Goal: Task Accomplishment & Management: Manage account settings

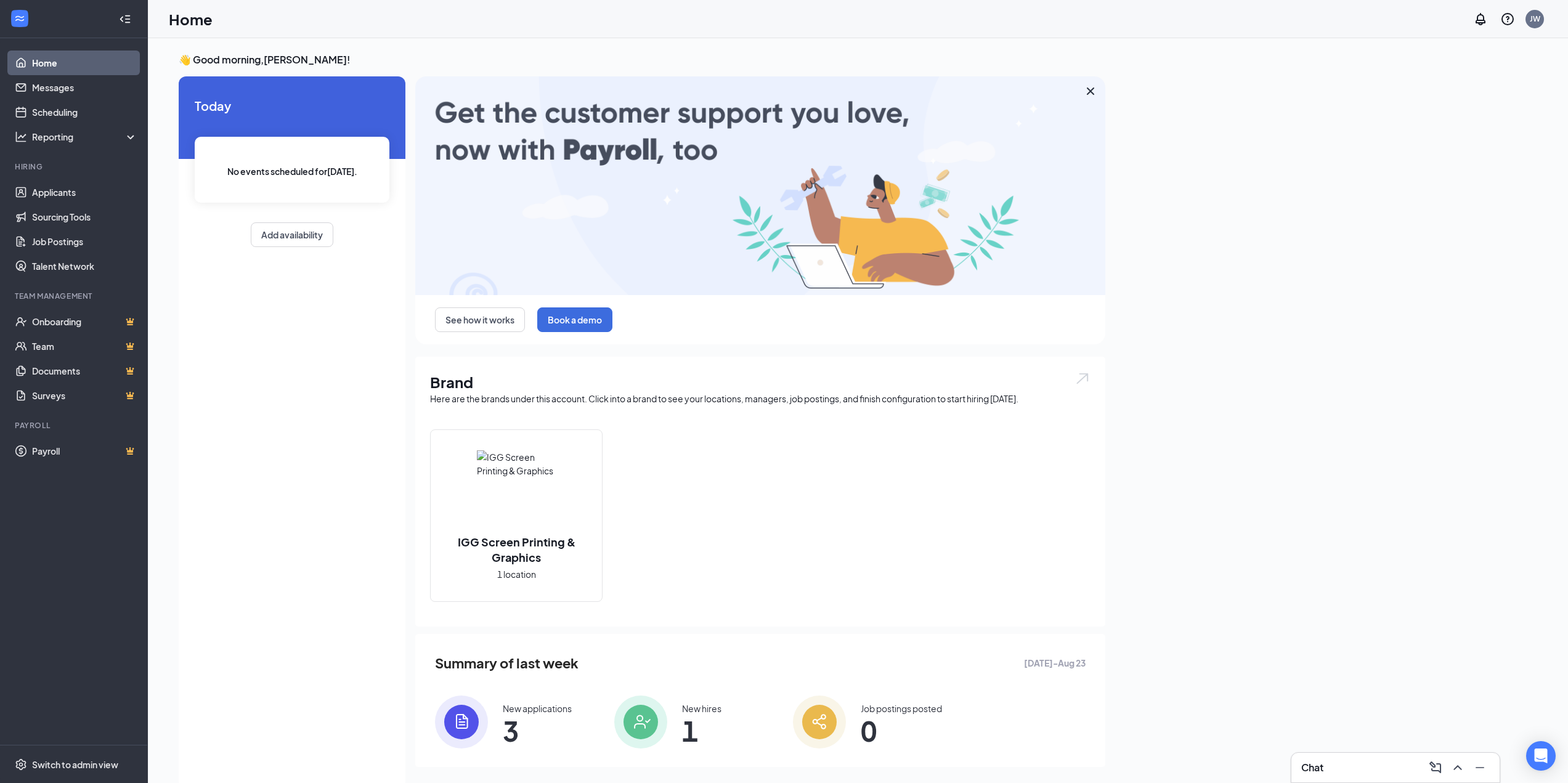
click at [555, 475] on div "IGG Screen Printing & Graphics 1 location" at bounding box center [516, 515] width 171 height 171
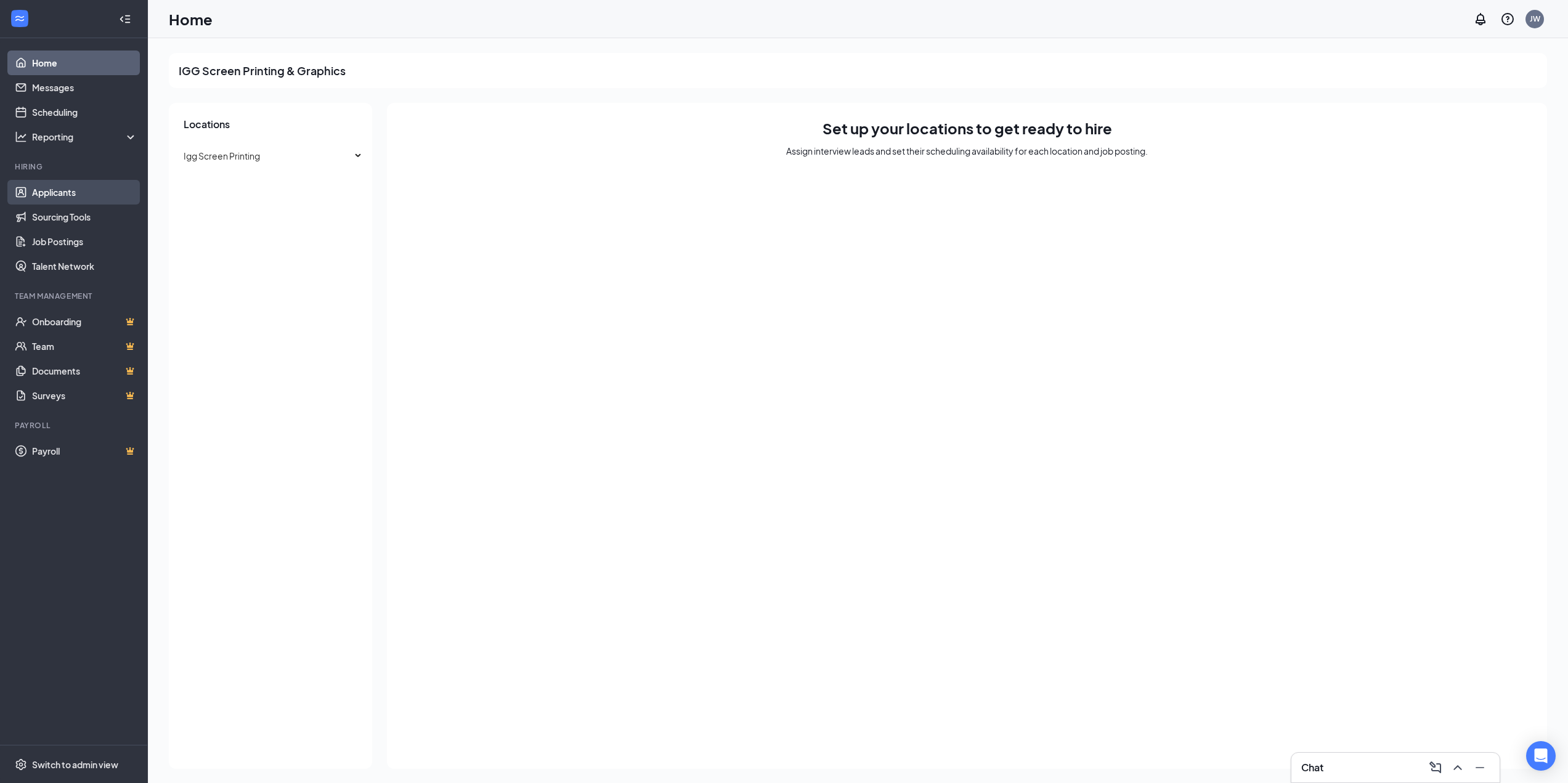
click at [86, 194] on link "Applicants" at bounding box center [85, 193] width 105 height 25
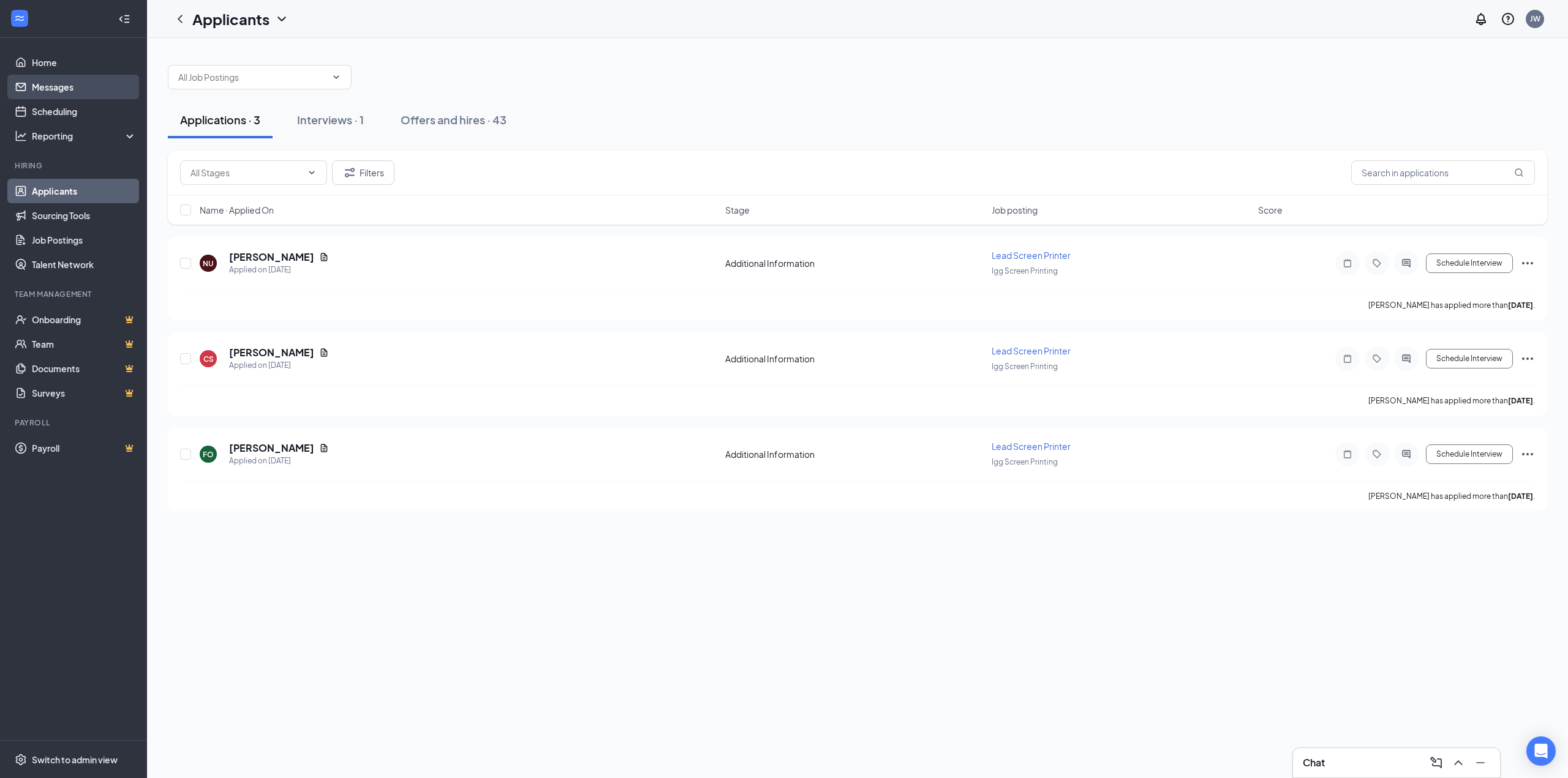
click at [78, 89] on link "Messages" at bounding box center [84, 87] width 105 height 25
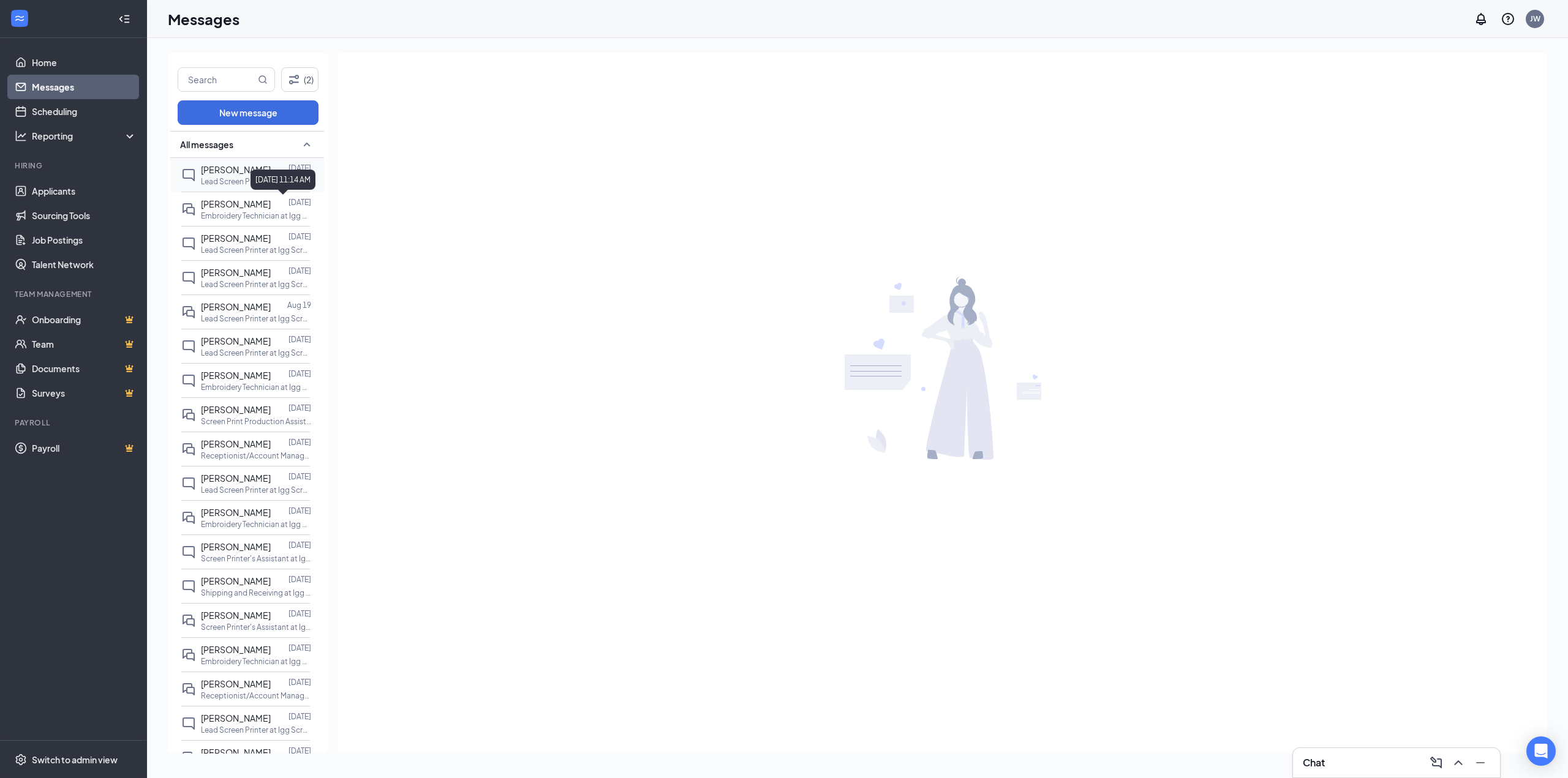
click at [229, 165] on span "[PERSON_NAME]" at bounding box center [236, 169] width 70 height 11
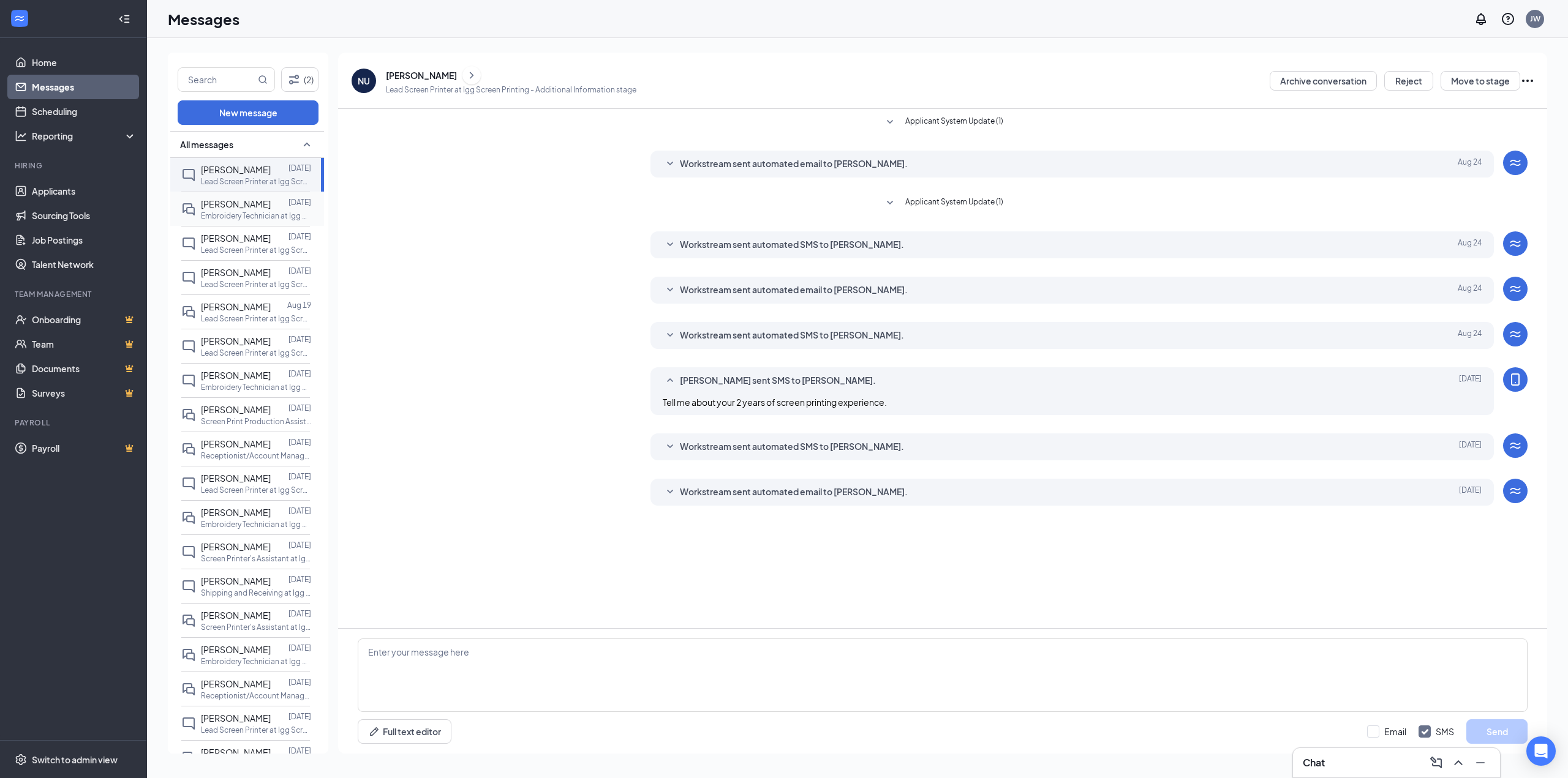
click at [227, 199] on span "[PERSON_NAME]" at bounding box center [236, 204] width 70 height 11
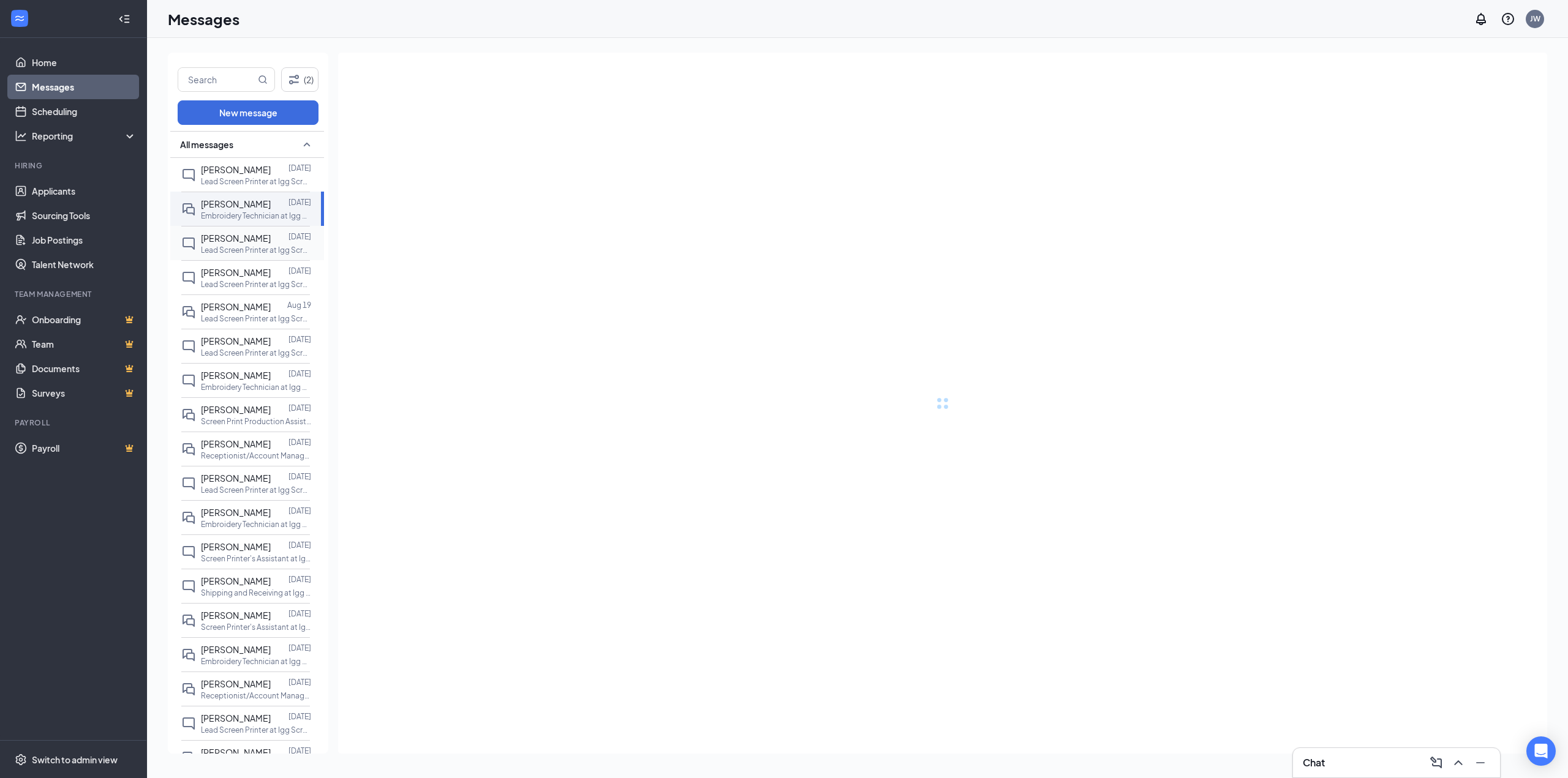
click at [236, 237] on span "[PERSON_NAME]" at bounding box center [236, 238] width 70 height 11
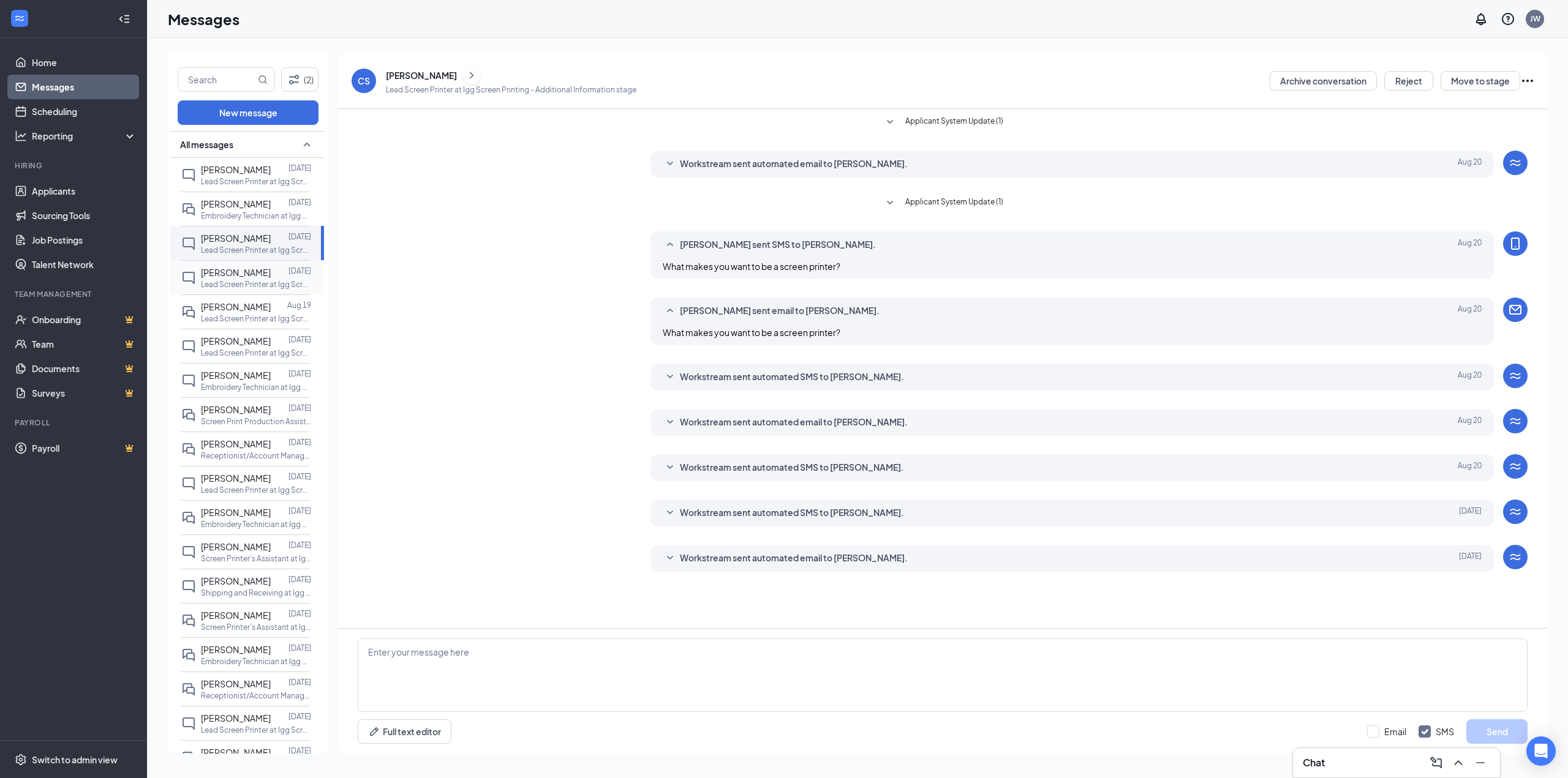
click at [229, 264] on div "[PERSON_NAME] [DATE] Lead Screen Printer at Igg Screen Printing" at bounding box center [246, 277] width 129 height 35
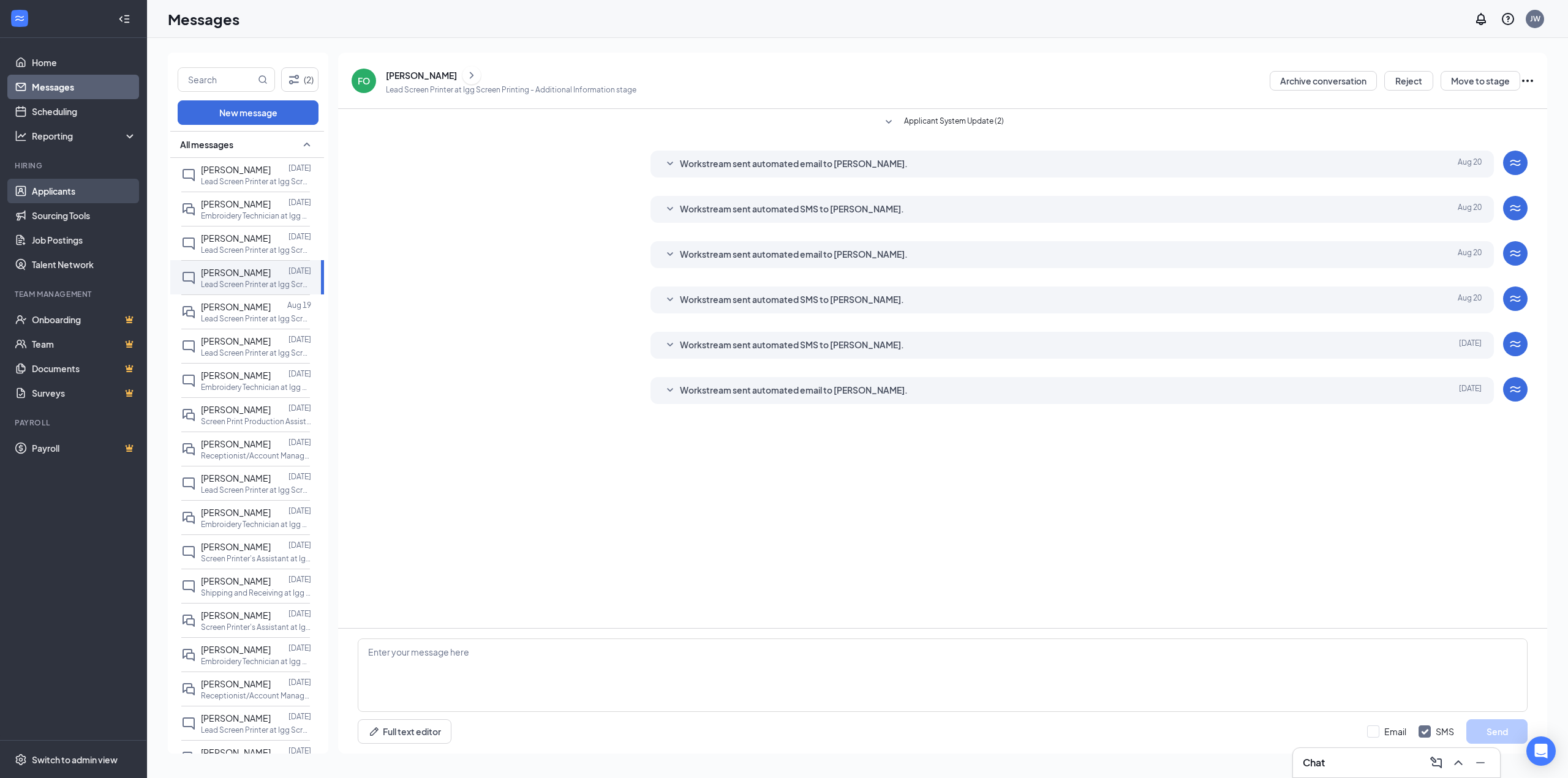
click at [63, 188] on link "Applicants" at bounding box center [84, 191] width 105 height 25
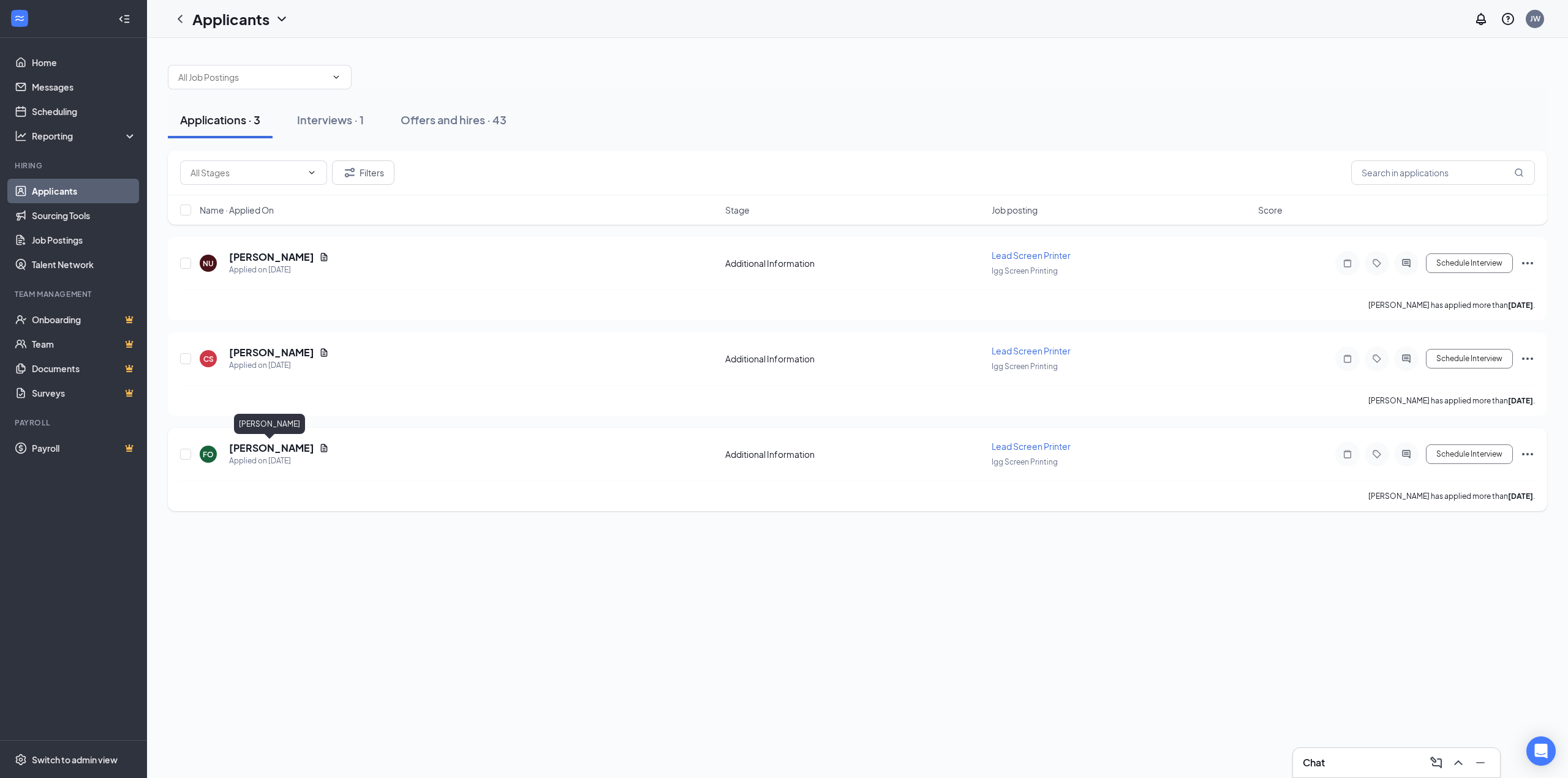
click at [282, 447] on h5 "[PERSON_NAME]" at bounding box center [271, 447] width 85 height 13
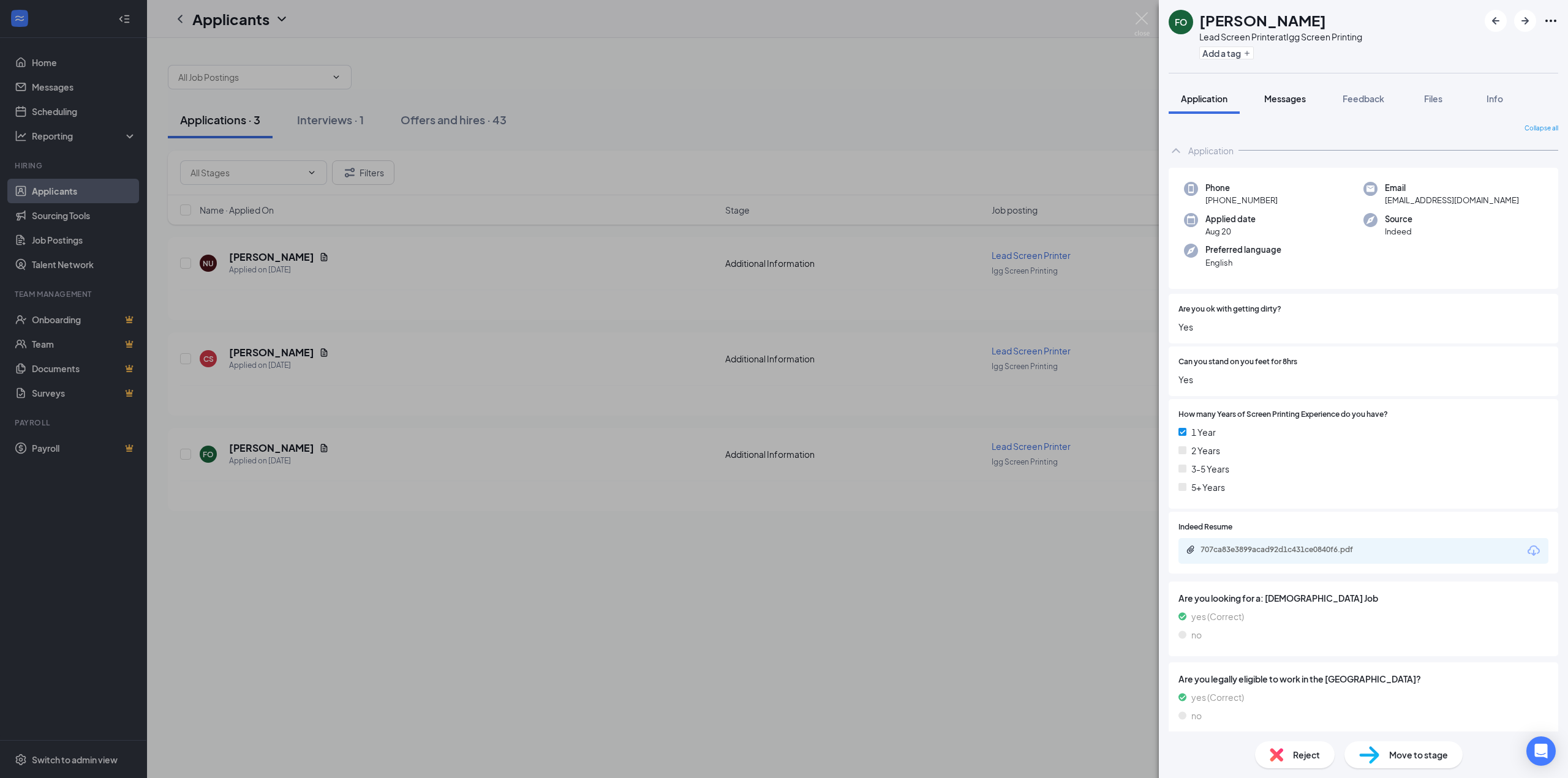
click at [1306, 95] on span "Messages" at bounding box center [1284, 98] width 42 height 11
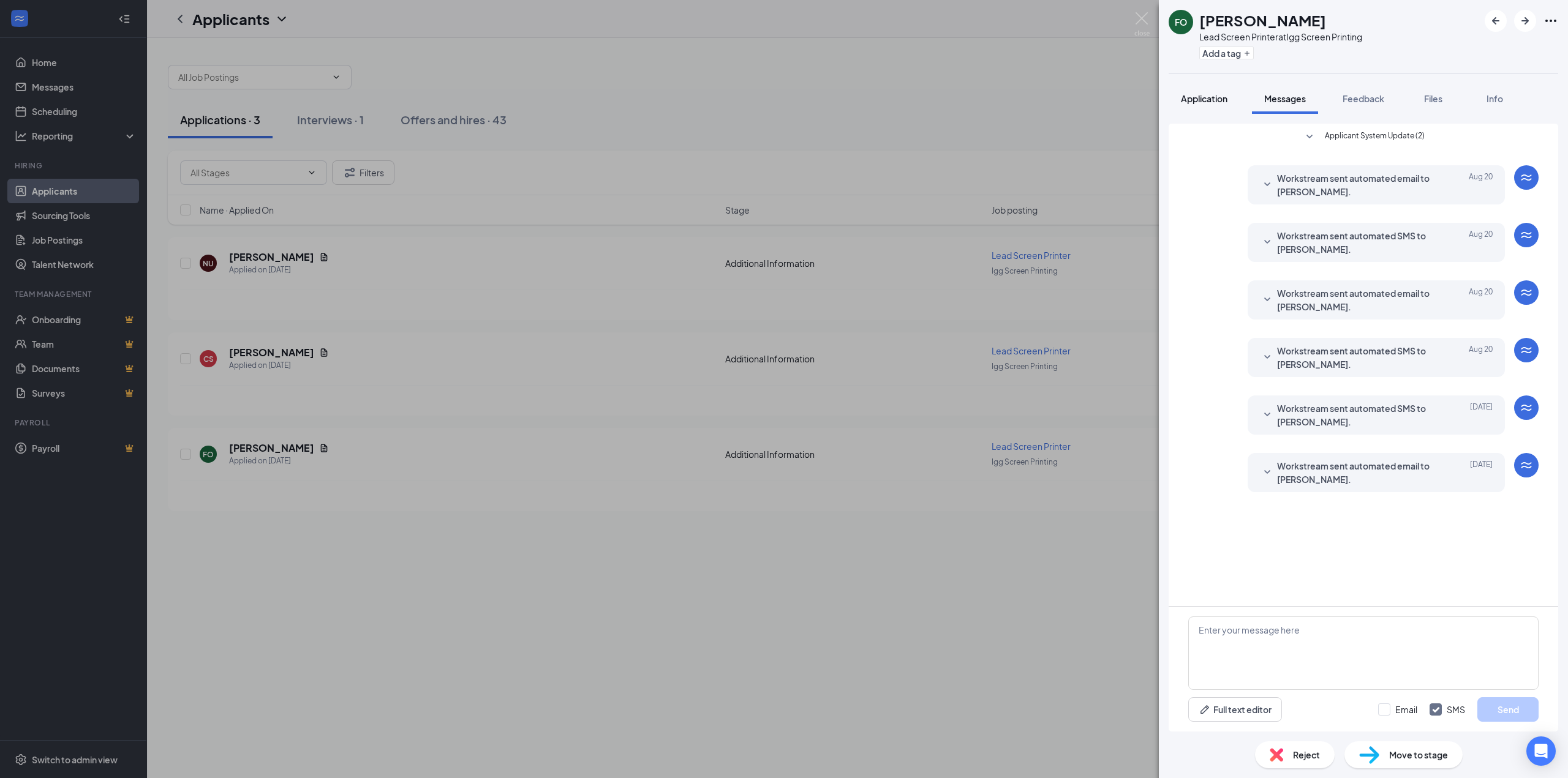
click at [1184, 102] on span "Application" at bounding box center [1204, 98] width 47 height 11
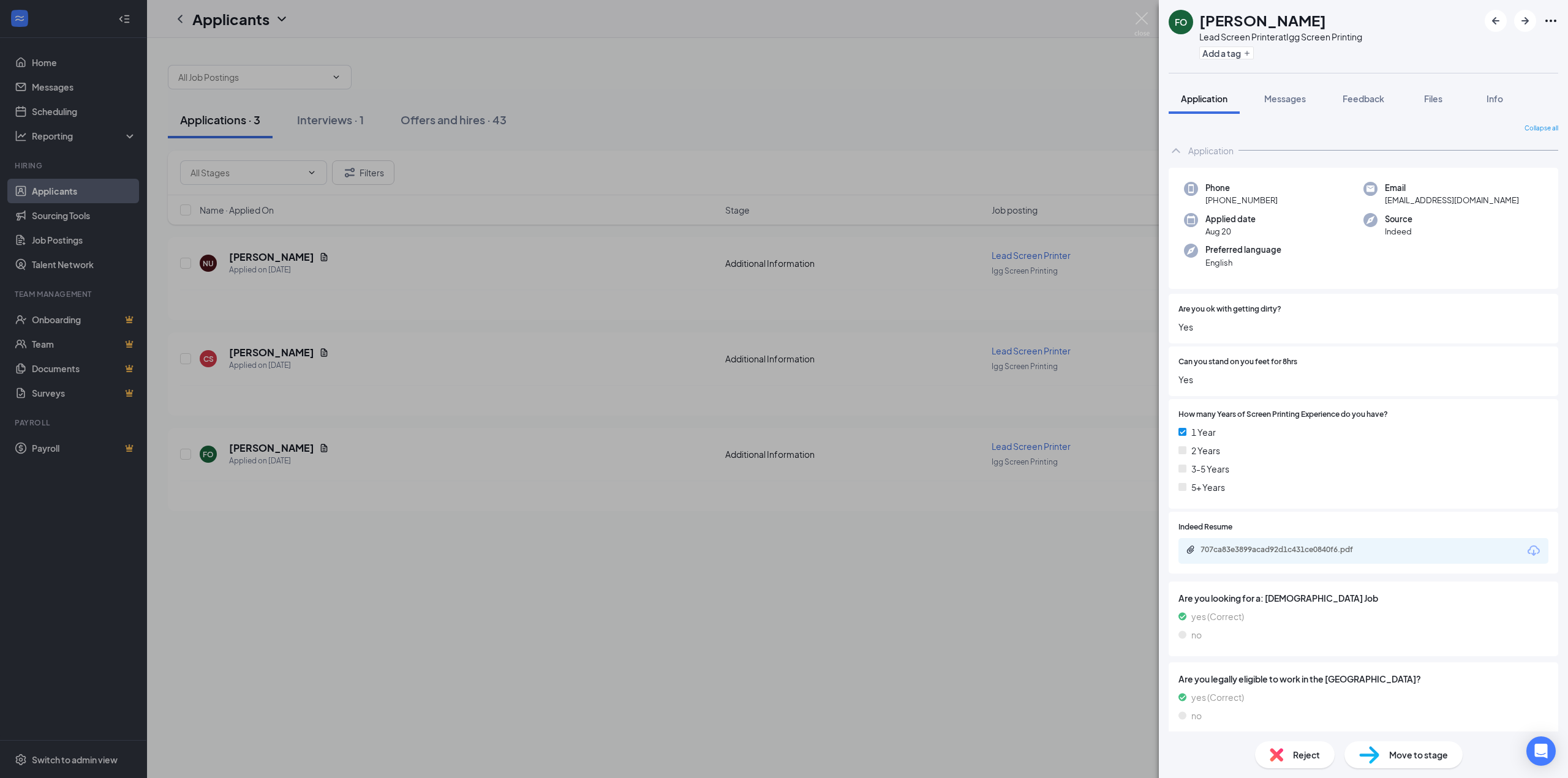
click at [1282, 544] on div "707ca83e3899acad92d1c431ce0840f6.pdf" at bounding box center [1362, 550] width 370 height 26
click at [1282, 548] on div "707ca83e3899acad92d1c431ce0840f6.pdf" at bounding box center [1285, 549] width 171 height 10
click at [1320, 749] on div "Reject" at bounding box center [1295, 755] width 80 height 27
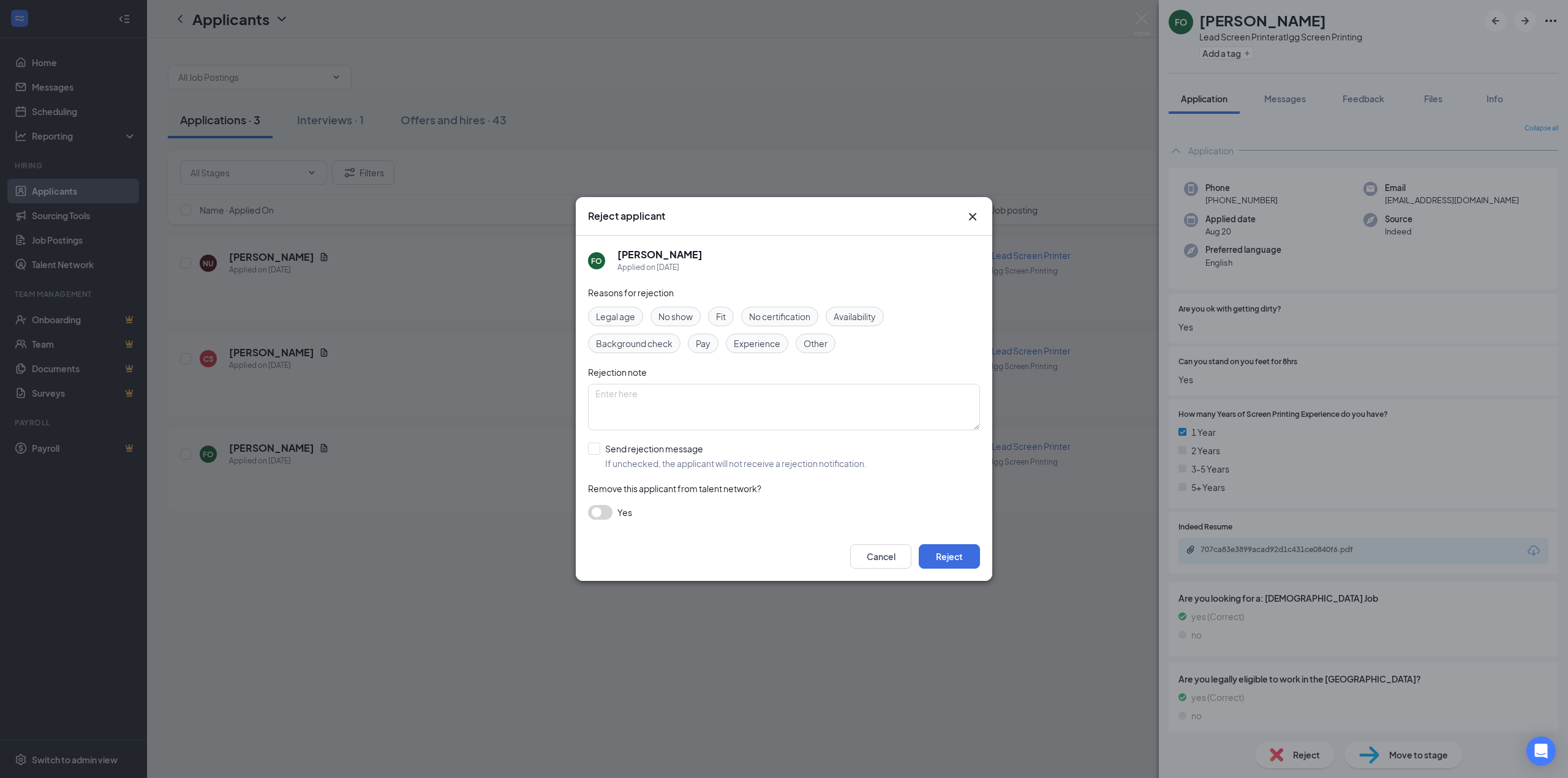
click at [587, 445] on div "FO [PERSON_NAME] Applied on [DATE] Reasons for rejection Legal age No show Fit …" at bounding box center [784, 384] width 417 height 296
click at [589, 449] on input "Send rejection message If unchecked, the applicant will not receive a rejection…" at bounding box center [727, 456] width 278 height 27
checkbox input "true"
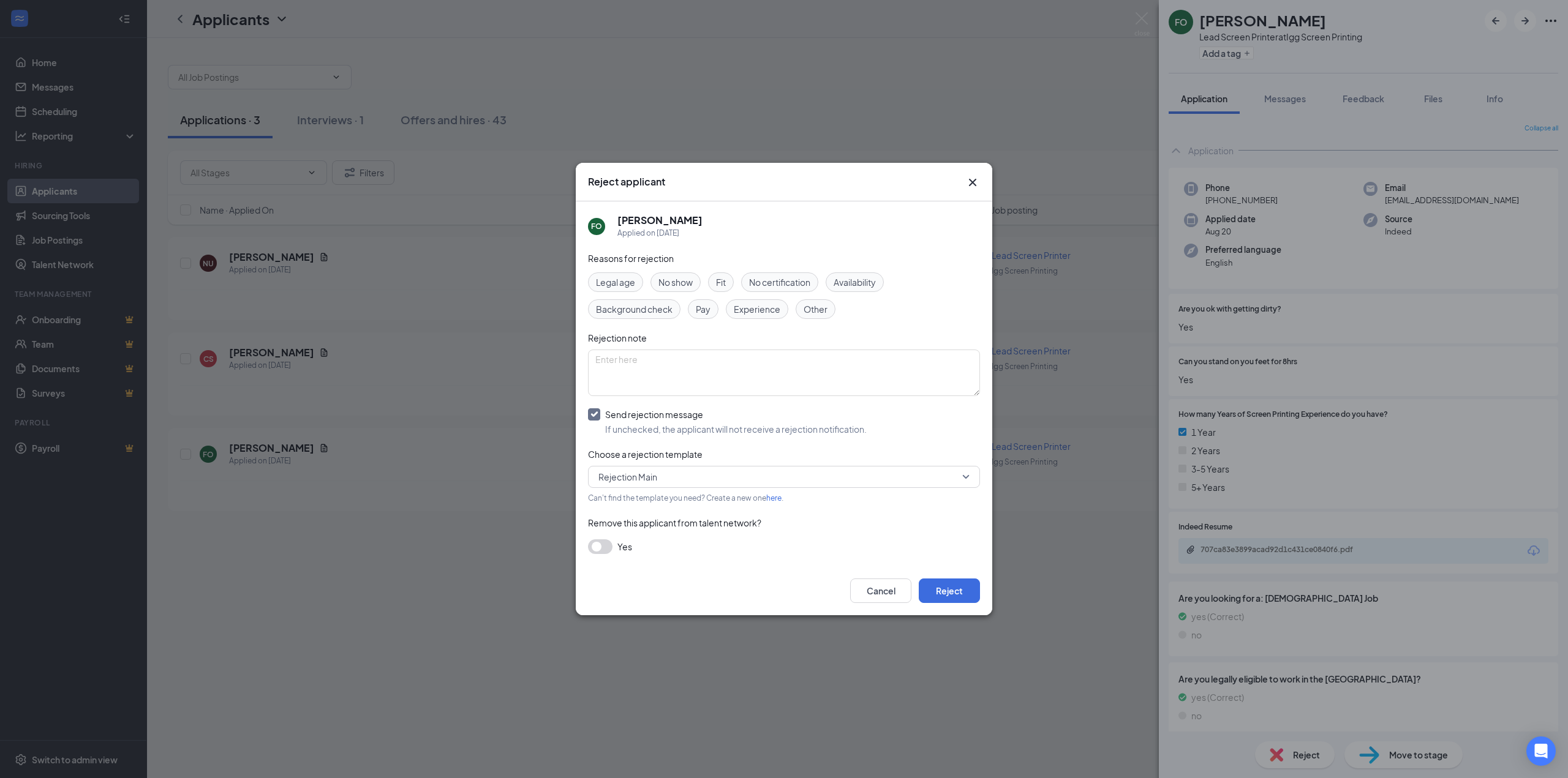
click at [602, 557] on div "Reasons for rejection Legal age No show Fit No certification Availability Backg…" at bounding box center [784, 409] width 392 height 315
click at [599, 548] on button "button" at bounding box center [600, 547] width 25 height 15
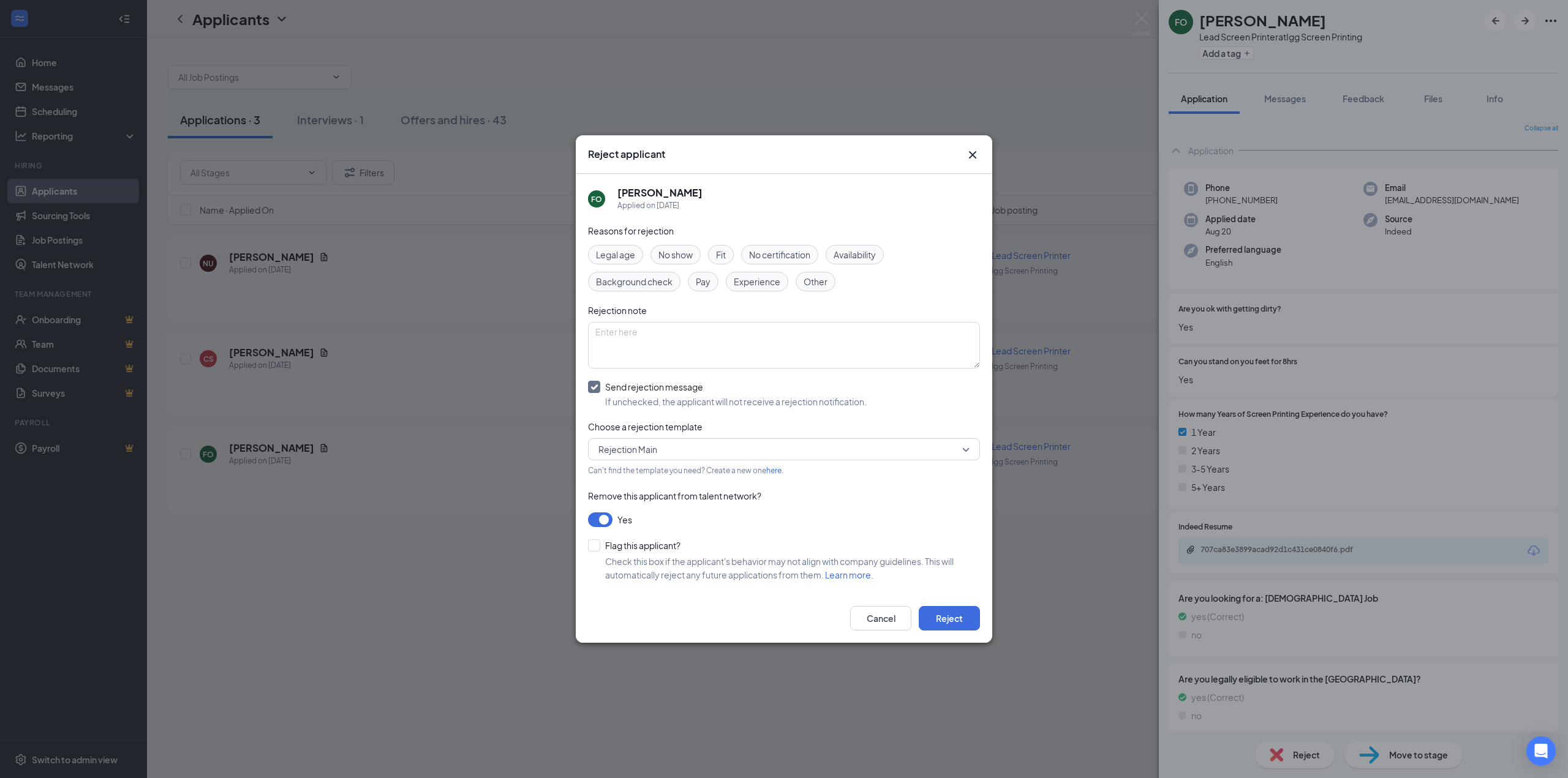
click at [754, 280] on span "Experience" at bounding box center [757, 281] width 47 height 13
click at [956, 622] on button "Reject" at bounding box center [948, 619] width 61 height 25
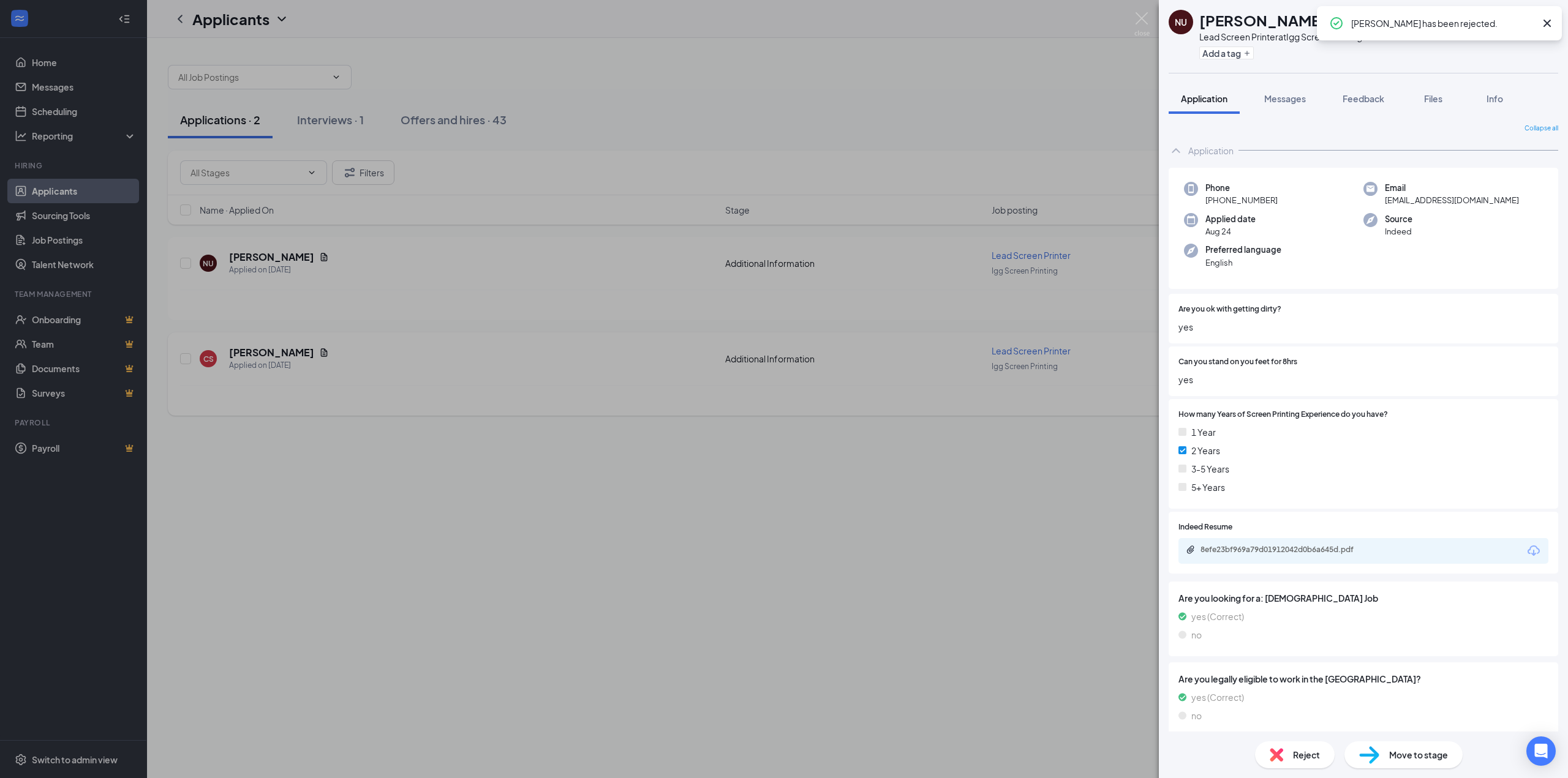
drag, startPoint x: 318, startPoint y: 441, endPoint x: 311, endPoint y: 413, distance: 28.9
click at [318, 440] on div "NU [PERSON_NAME] Lead Screen Printer at Igg Screen Printing Add a tag Applicati…" at bounding box center [784, 389] width 1568 height 778
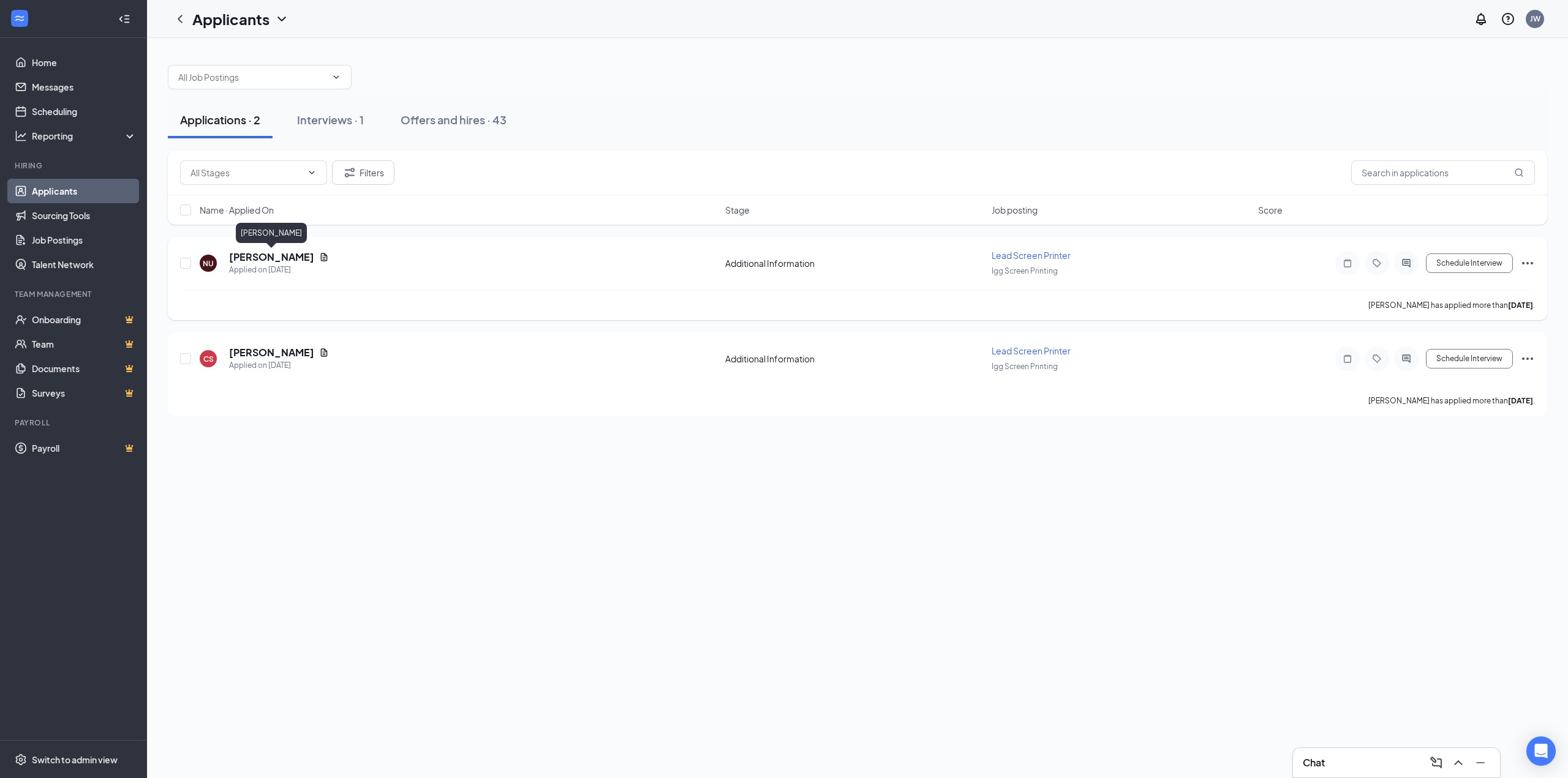
click at [278, 259] on h5 "[PERSON_NAME]" at bounding box center [271, 257] width 85 height 13
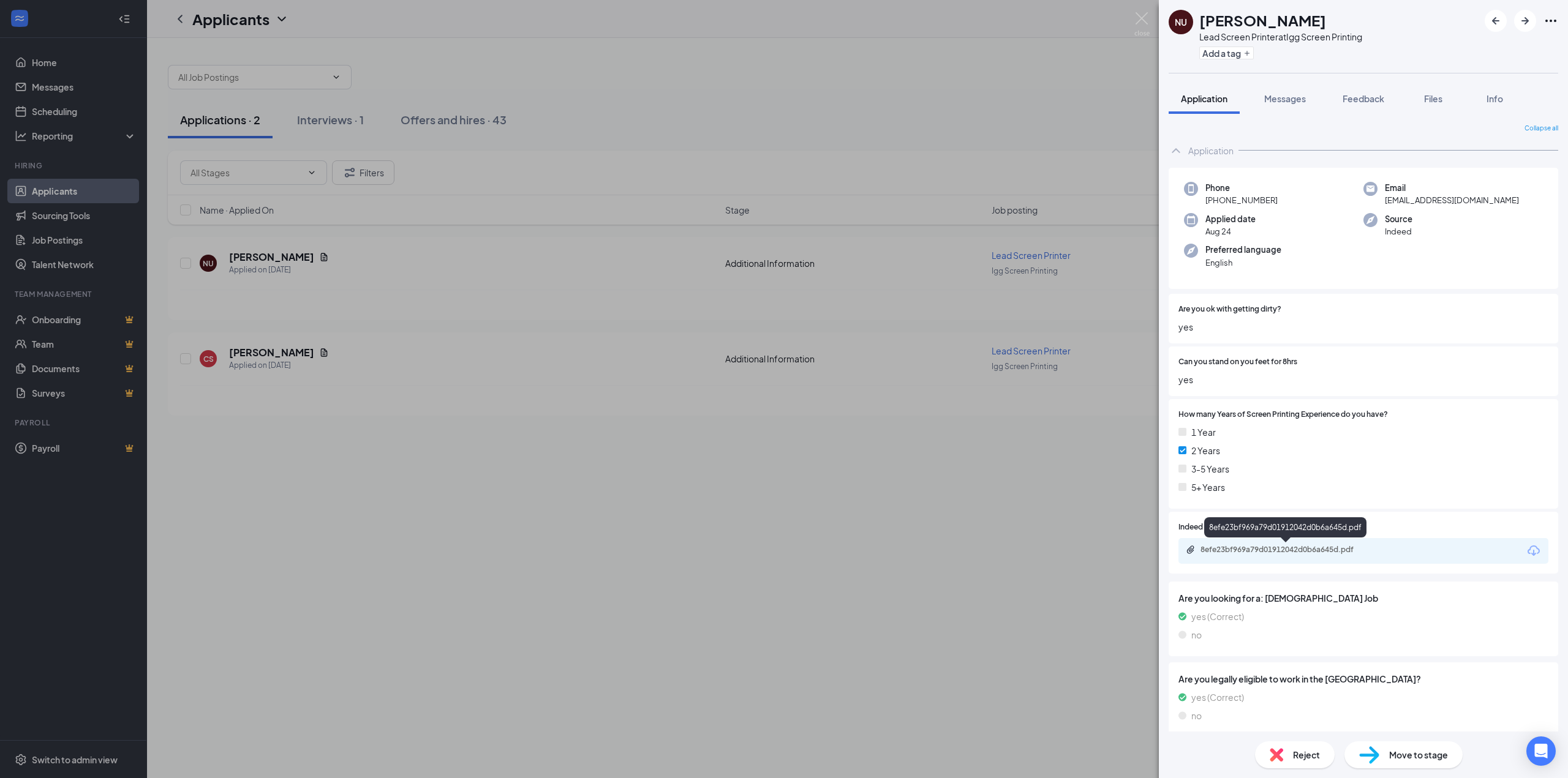
click at [1265, 554] on div "8efe23bf969a79d01912042d0b6a645d.pdf" at bounding box center [1285, 549] width 171 height 10
click at [1272, 91] on button "Messages" at bounding box center [1284, 98] width 66 height 31
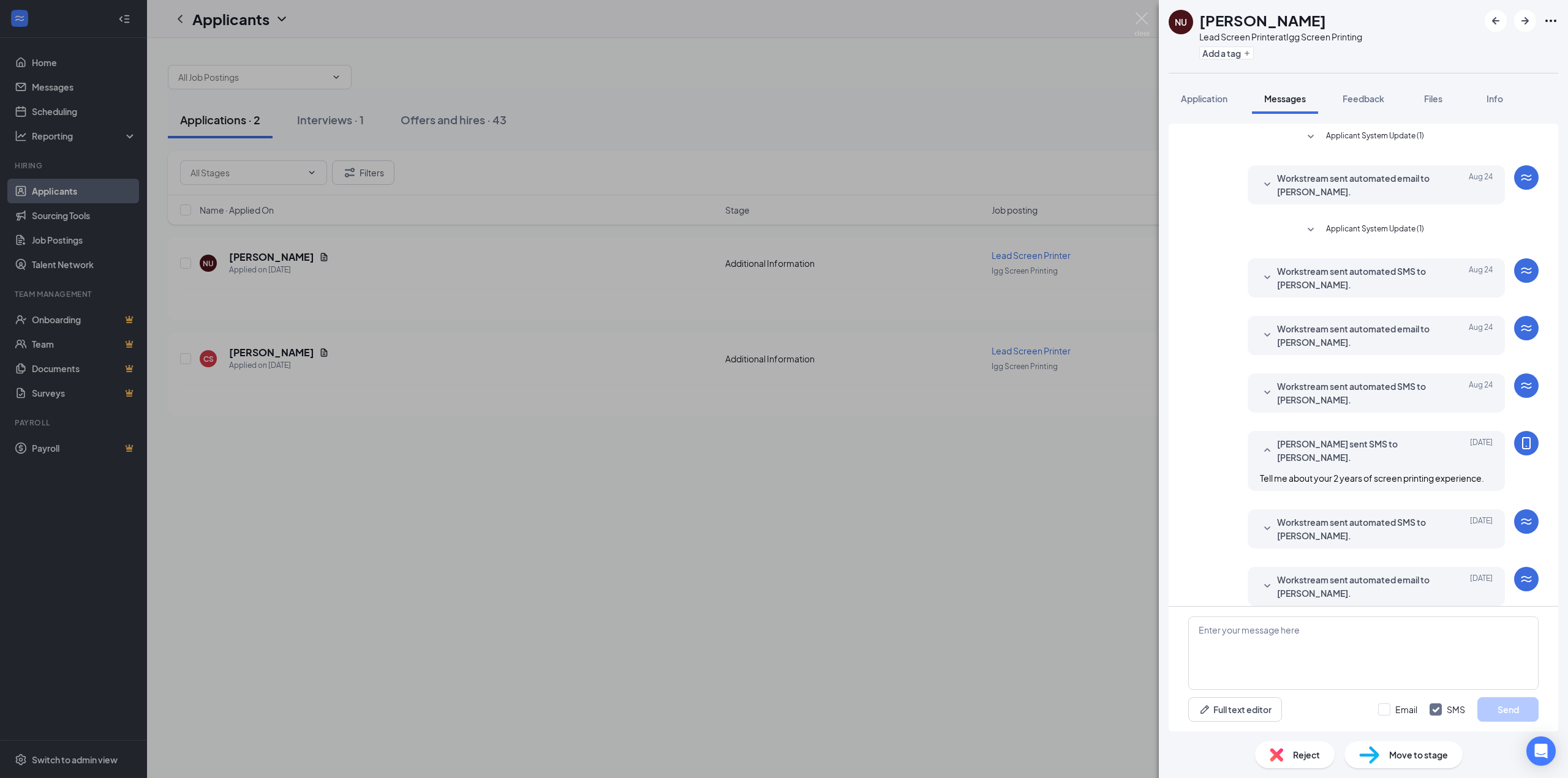
click at [495, 333] on div "NU [PERSON_NAME] Lead Screen Printer at Igg Screen Printing Add a tag Applicati…" at bounding box center [784, 389] width 1568 height 778
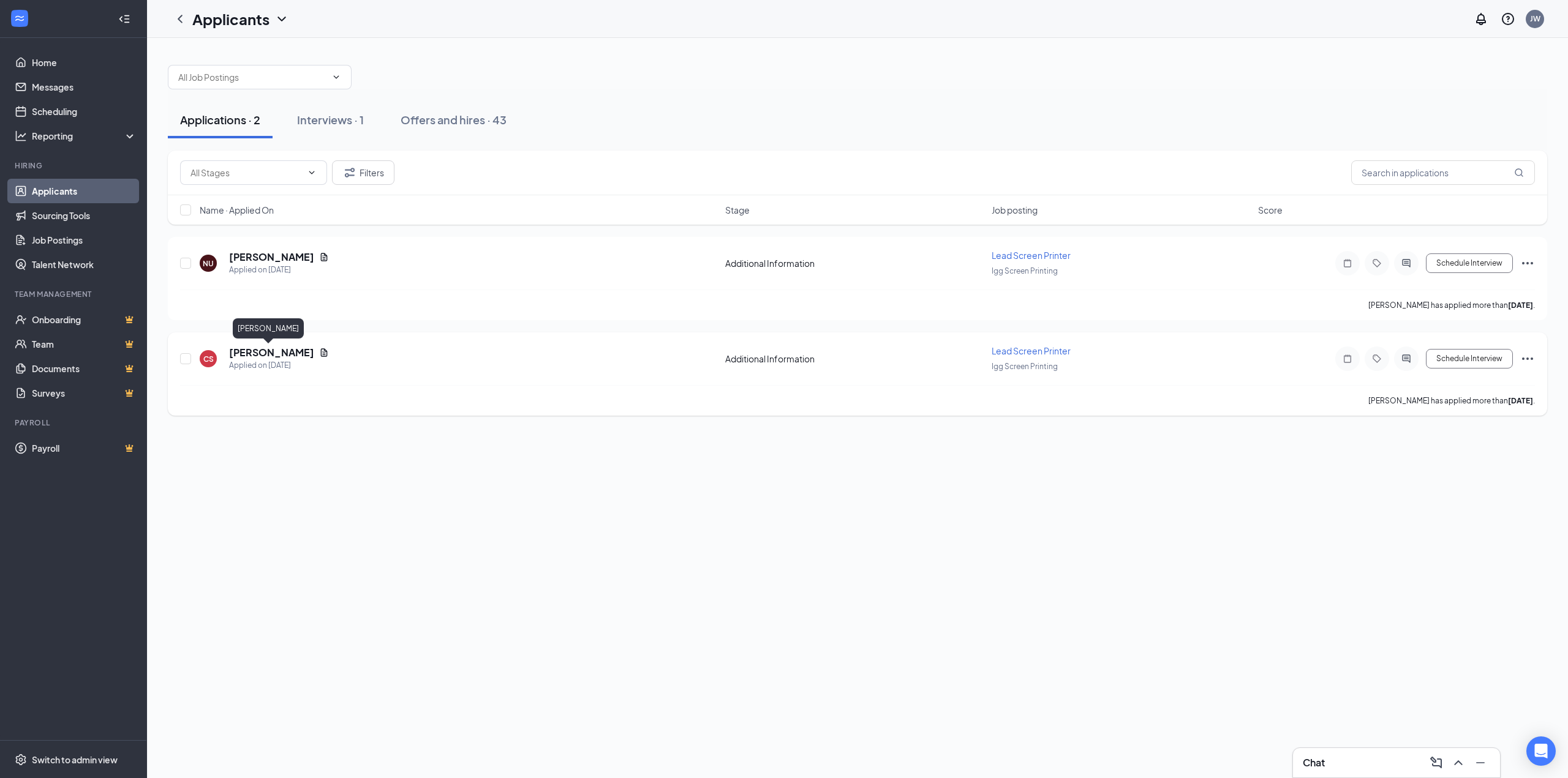
click at [267, 346] on h5 "[PERSON_NAME]" at bounding box center [271, 352] width 85 height 13
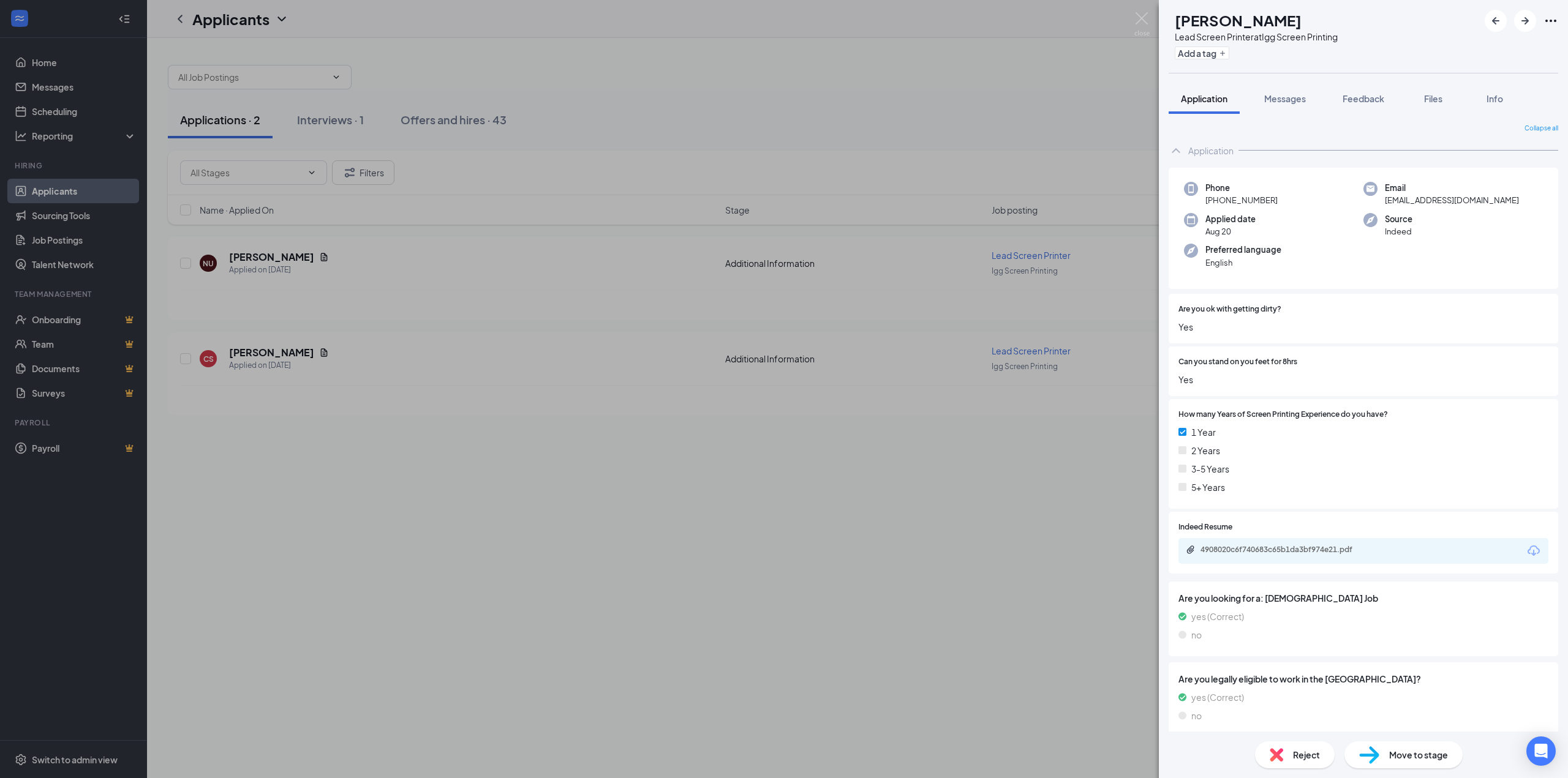
click at [1296, 754] on span "Reject" at bounding box center [1307, 754] width 27 height 13
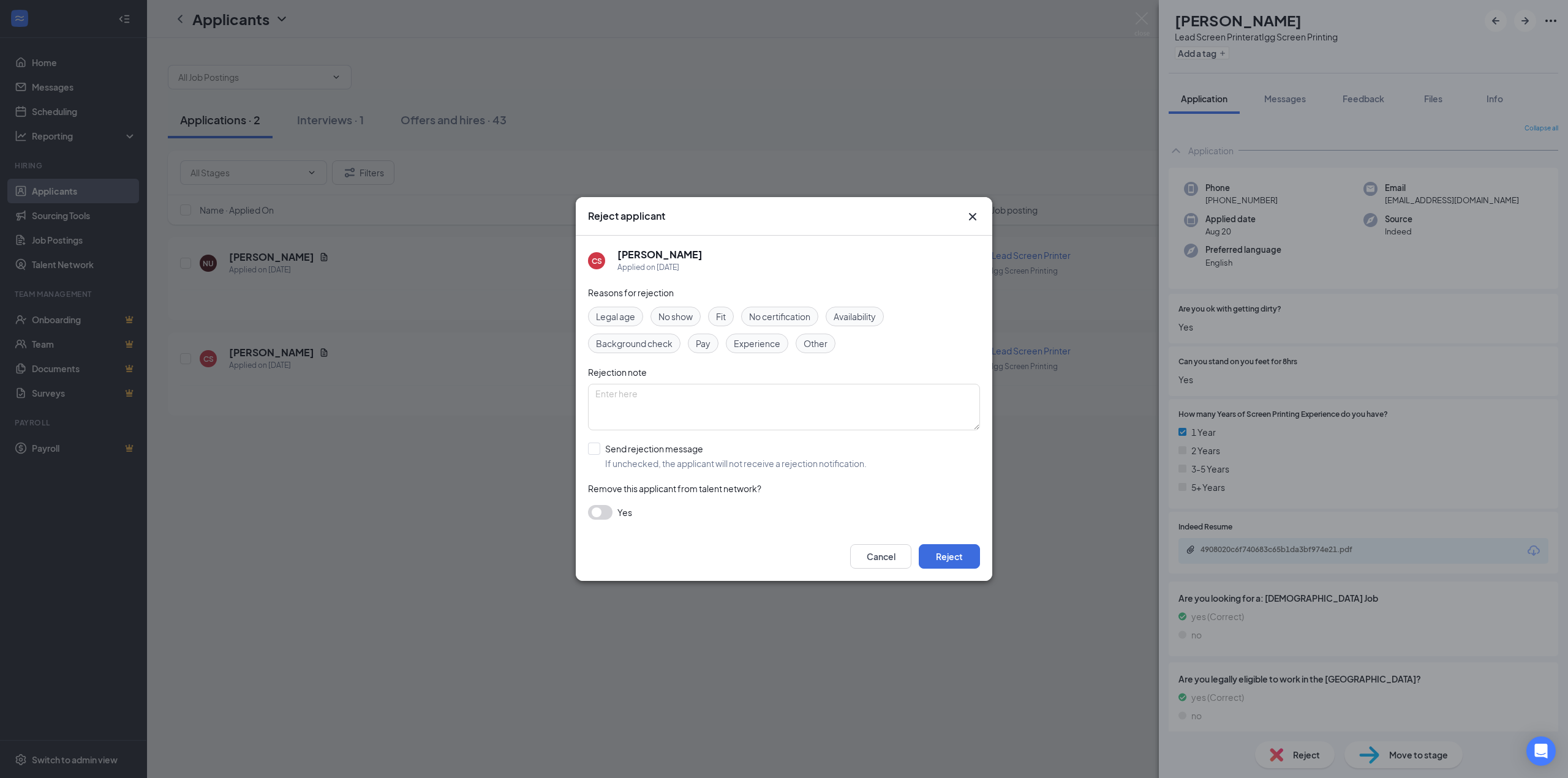
click at [760, 338] on span "Experience" at bounding box center [757, 343] width 47 height 13
click at [602, 443] on input "Send rejection message If unchecked, the applicant will not receive a rejection…" at bounding box center [727, 456] width 278 height 27
checkbox input "true"
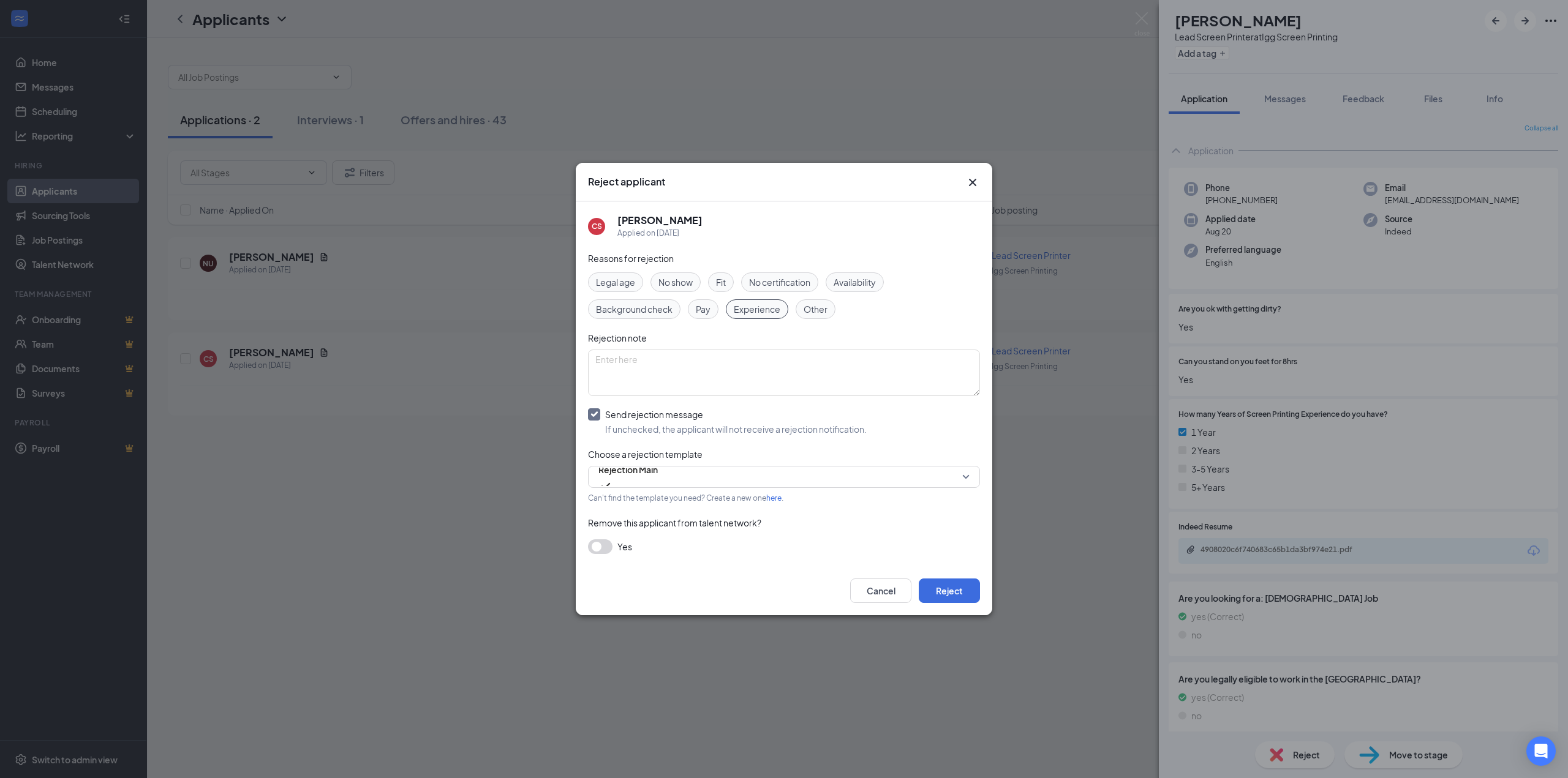
click at [604, 544] on button "button" at bounding box center [600, 547] width 25 height 15
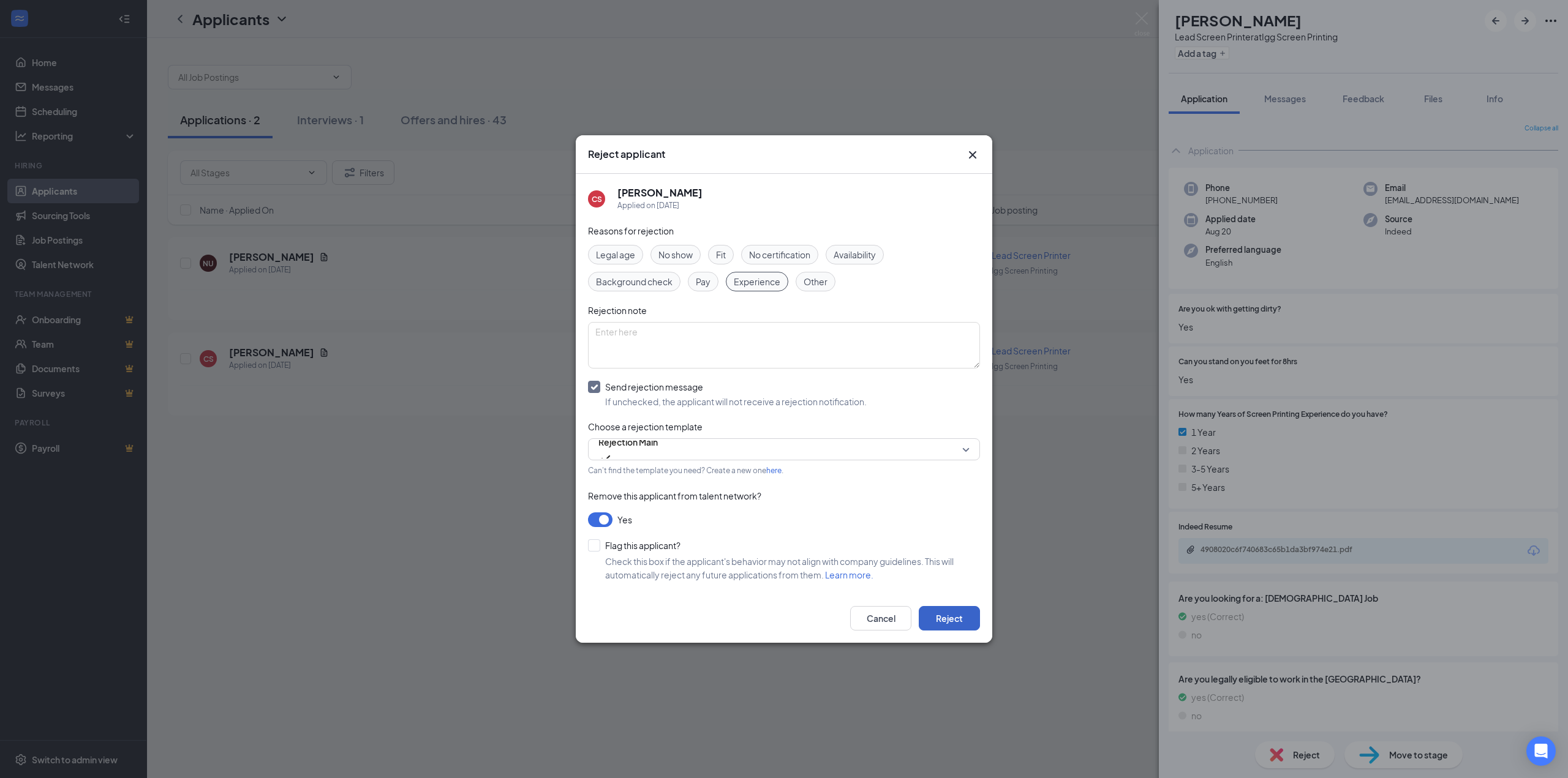
click at [945, 616] on button "Reject" at bounding box center [948, 619] width 61 height 25
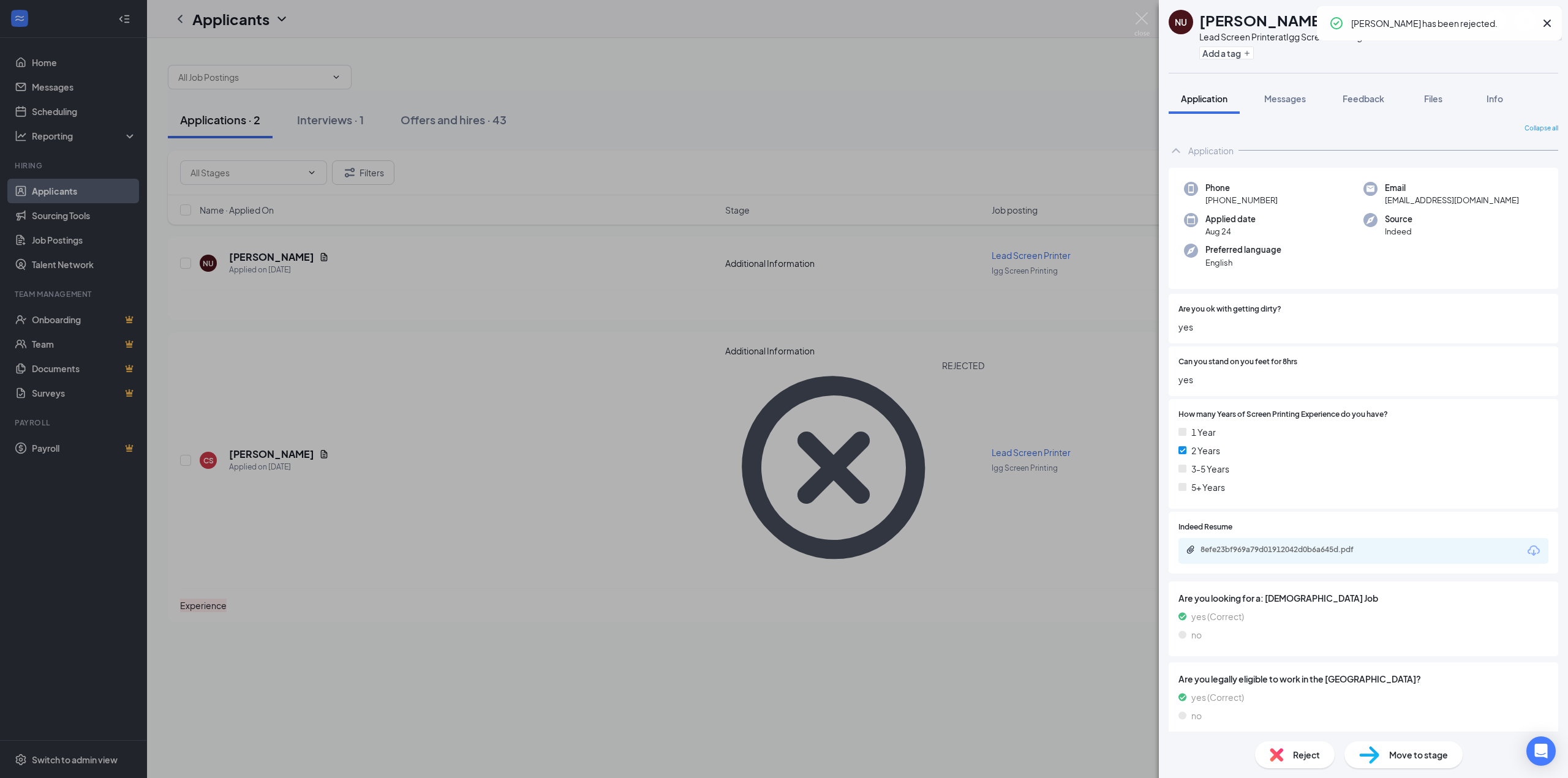
click at [802, 502] on div "NU [PERSON_NAME] Lead Screen Printer at Igg Screen Printing Add a tag Applicati…" at bounding box center [784, 389] width 1568 height 778
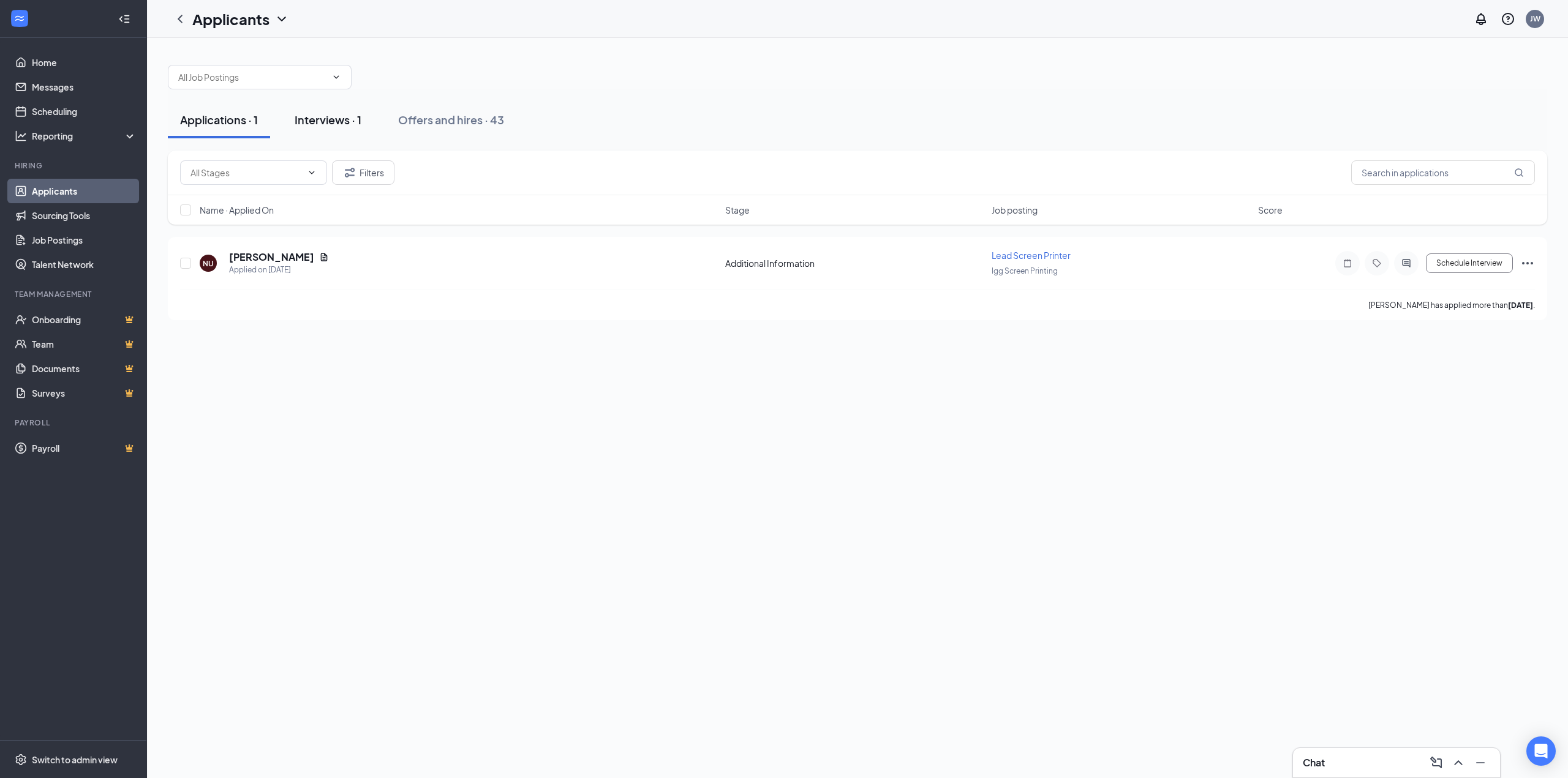
click at [344, 128] on button "Interviews · 1" at bounding box center [328, 120] width 91 height 36
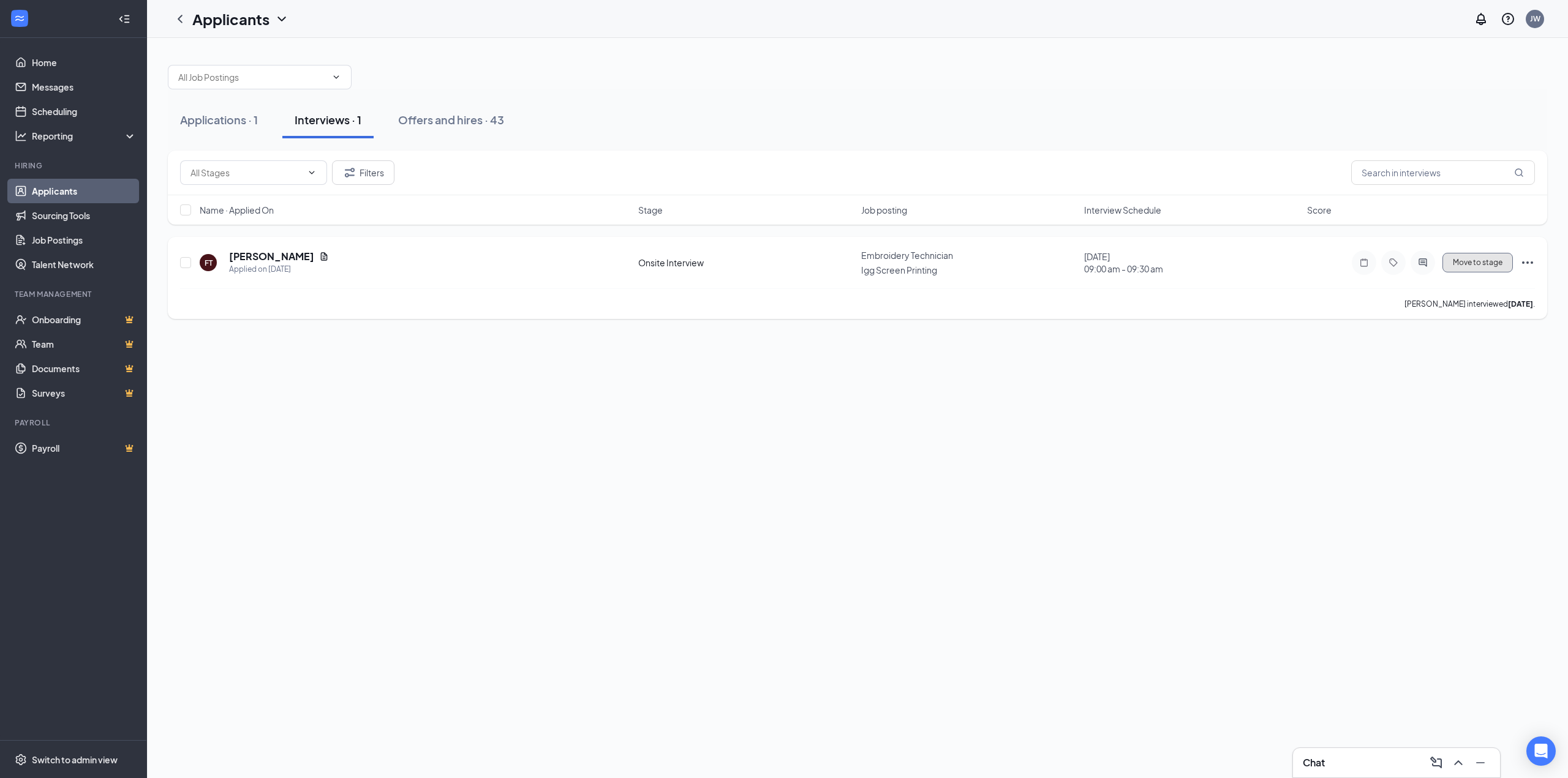
click at [1469, 256] on button "Move to stage" at bounding box center [1477, 262] width 70 height 19
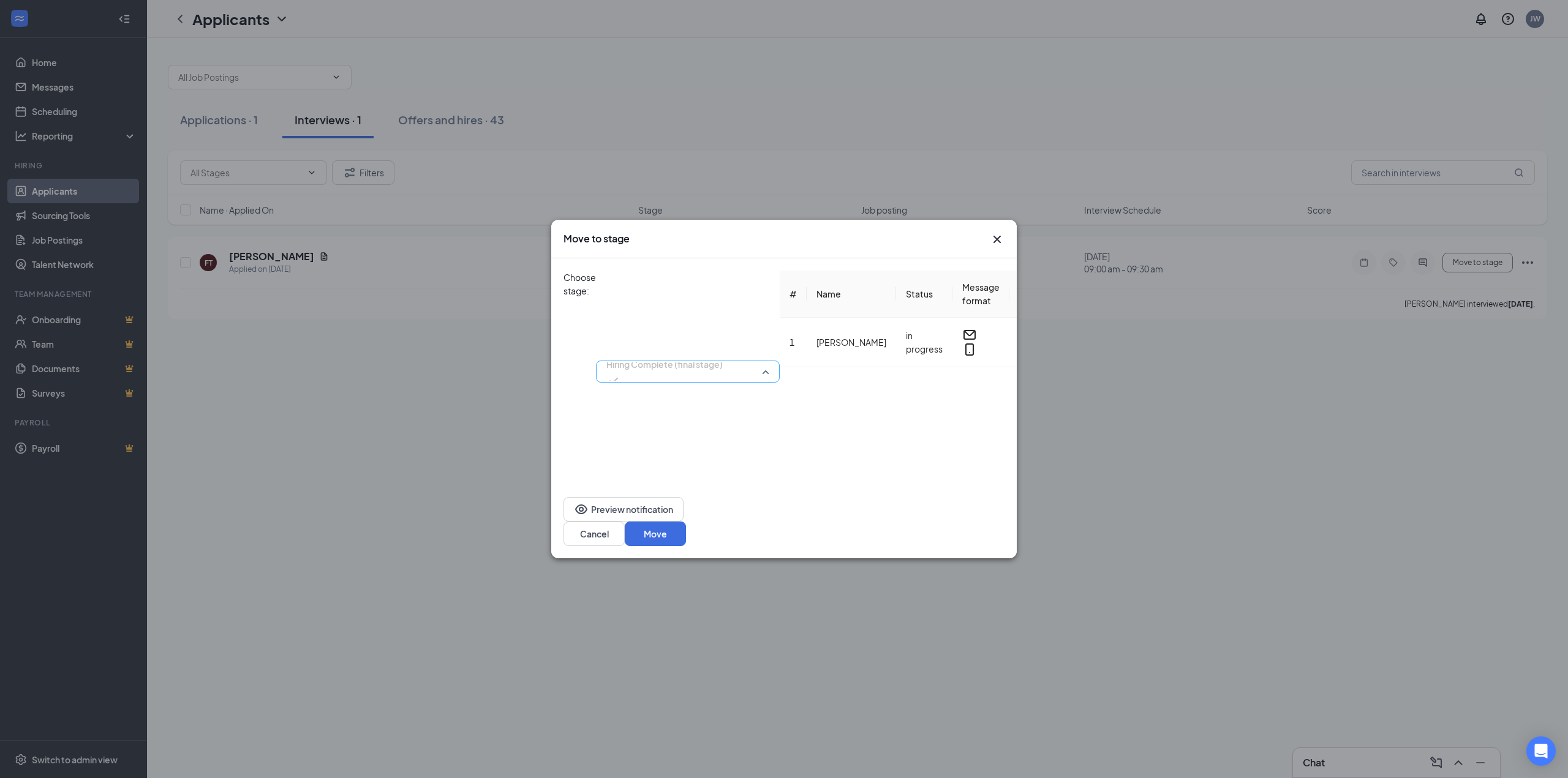
click at [691, 355] on span "Hiring Complete (final stage)" at bounding box center [664, 364] width 116 height 19
click at [741, 393] on span "Hiring Complete (final stage)" at bounding box center [698, 385] width 116 height 13
click at [686, 532] on button "Move" at bounding box center [655, 534] width 61 height 25
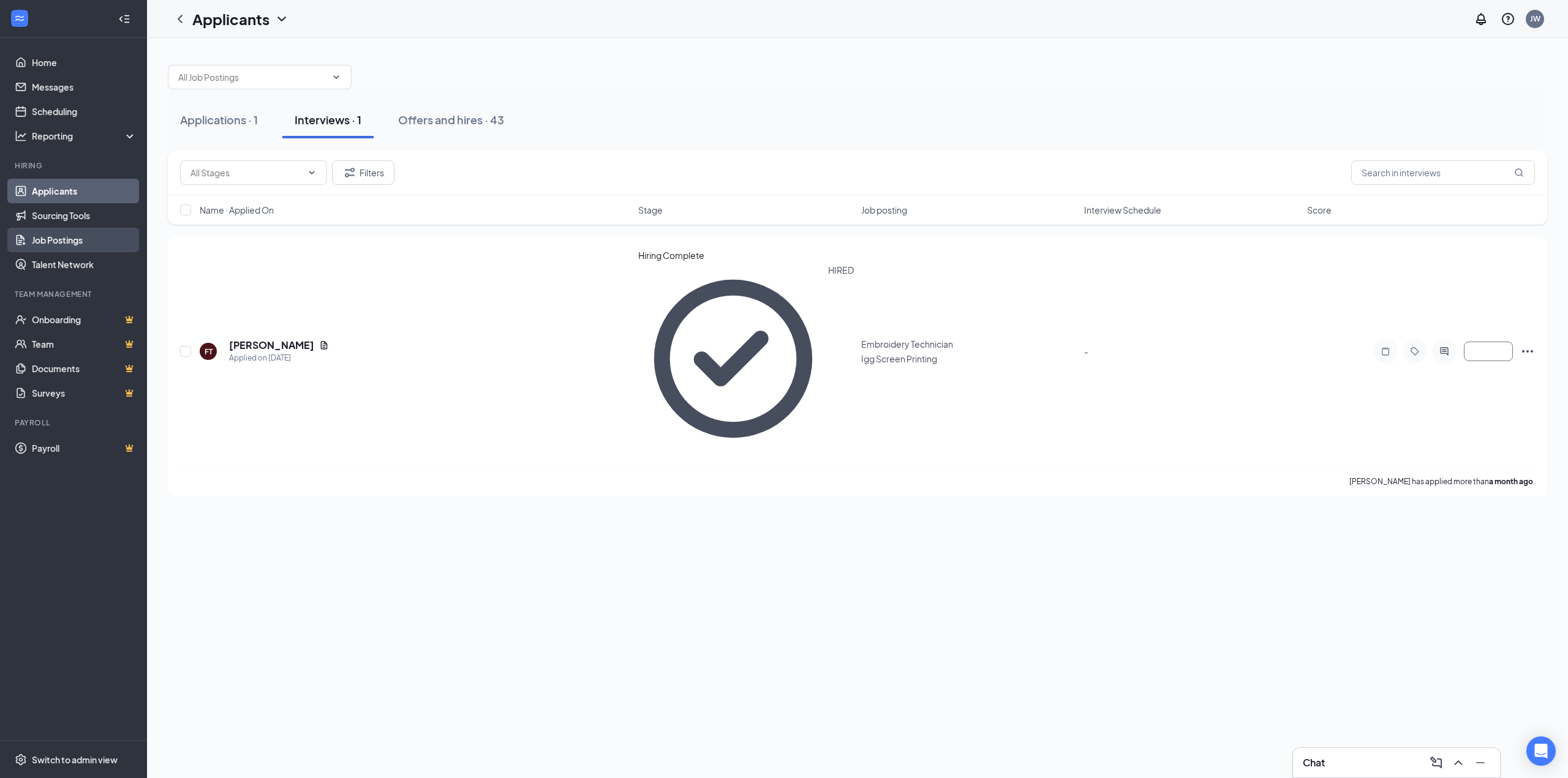
click at [52, 230] on link "Job Postings" at bounding box center [84, 240] width 105 height 25
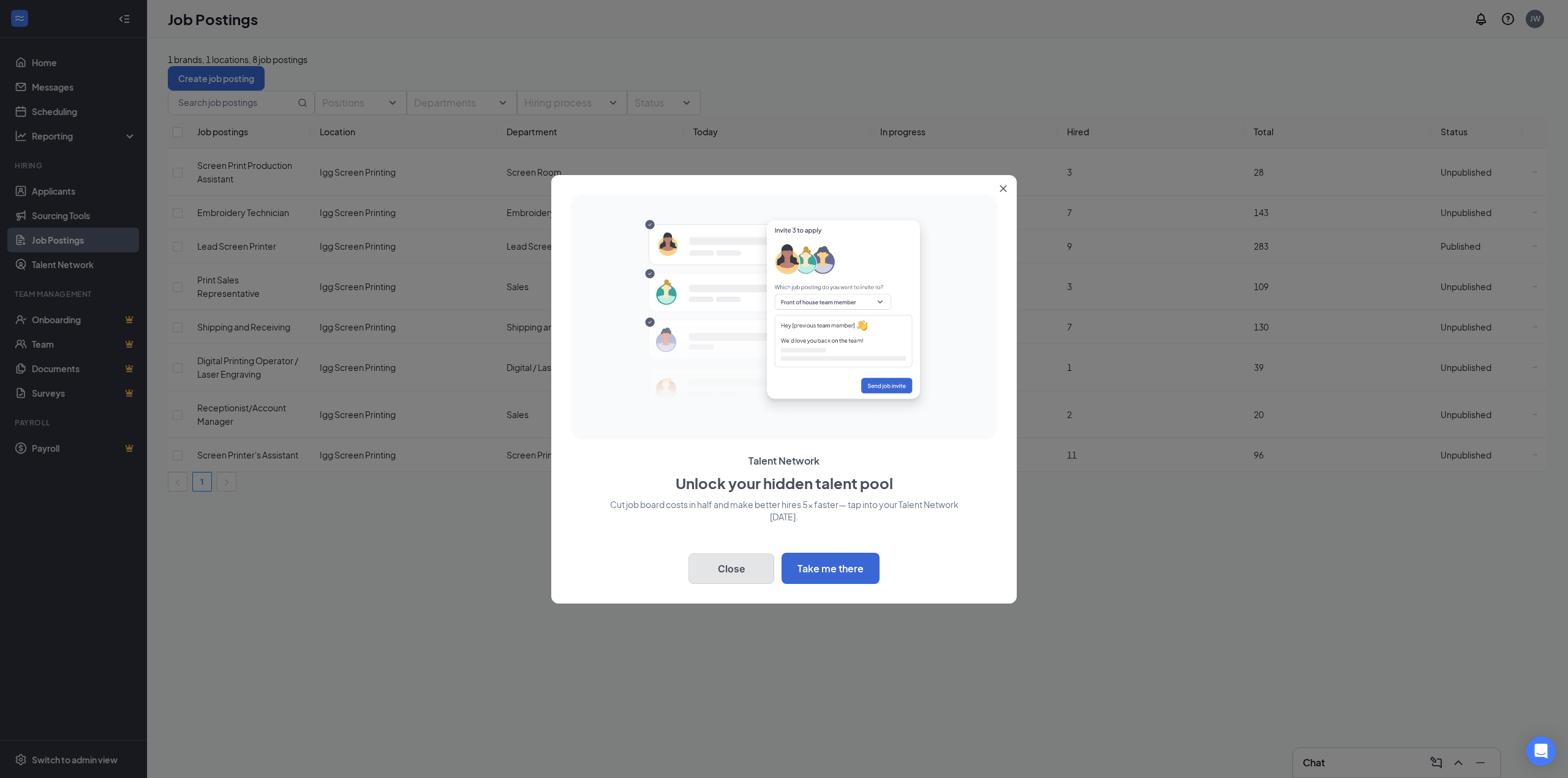
click at [741, 562] on button "Close" at bounding box center [731, 569] width 86 height 31
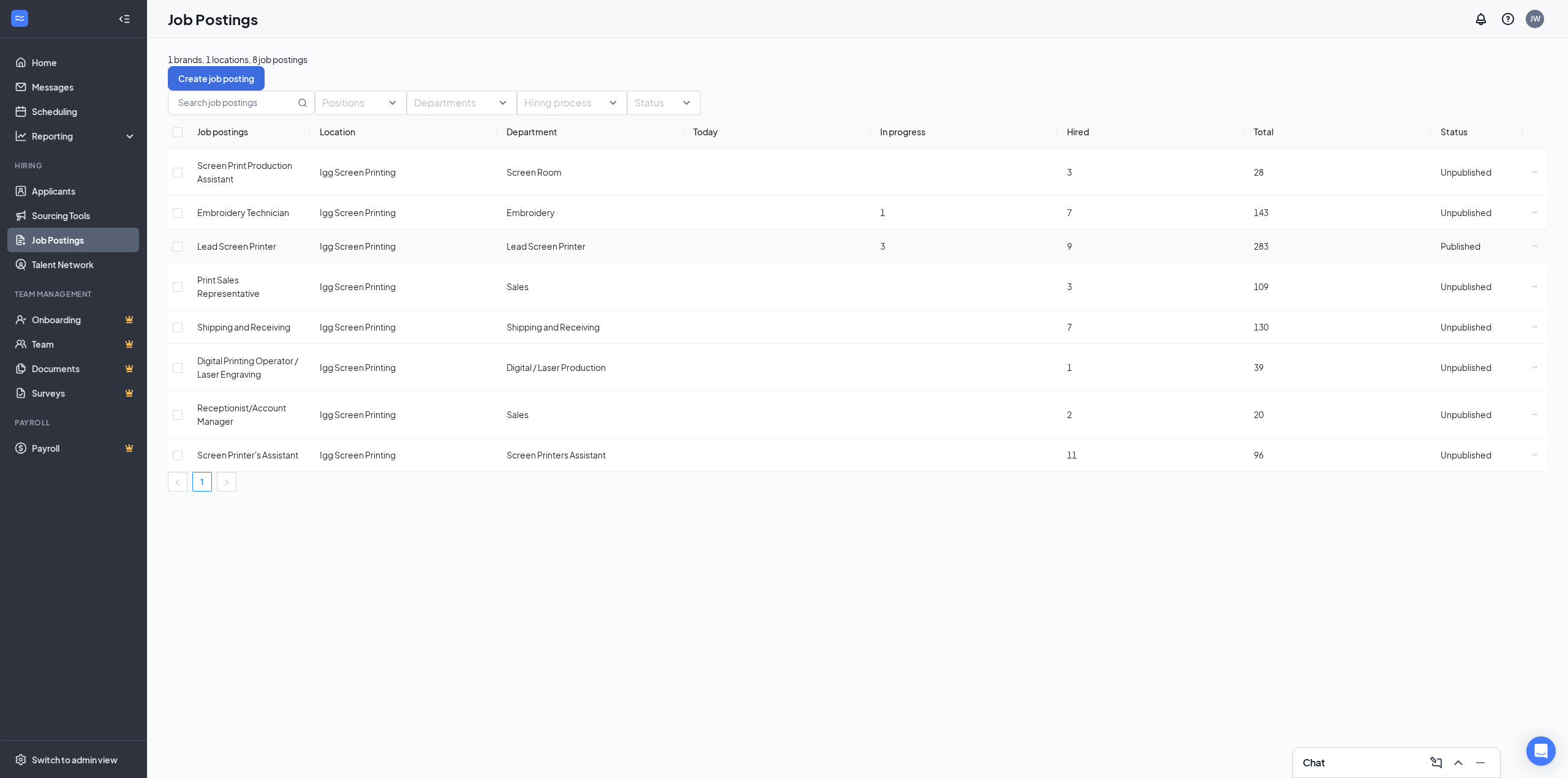
click at [253, 252] on span "Lead Screen Printer" at bounding box center [237, 246] width 79 height 11
click at [1533, 249] on icon "Ellipses" at bounding box center [1535, 246] width 5 height 5
click at [251, 252] on span "Lead Screen Printer" at bounding box center [237, 246] width 79 height 11
click at [1533, 249] on icon "Ellipses" at bounding box center [1535, 246] width 5 height 5
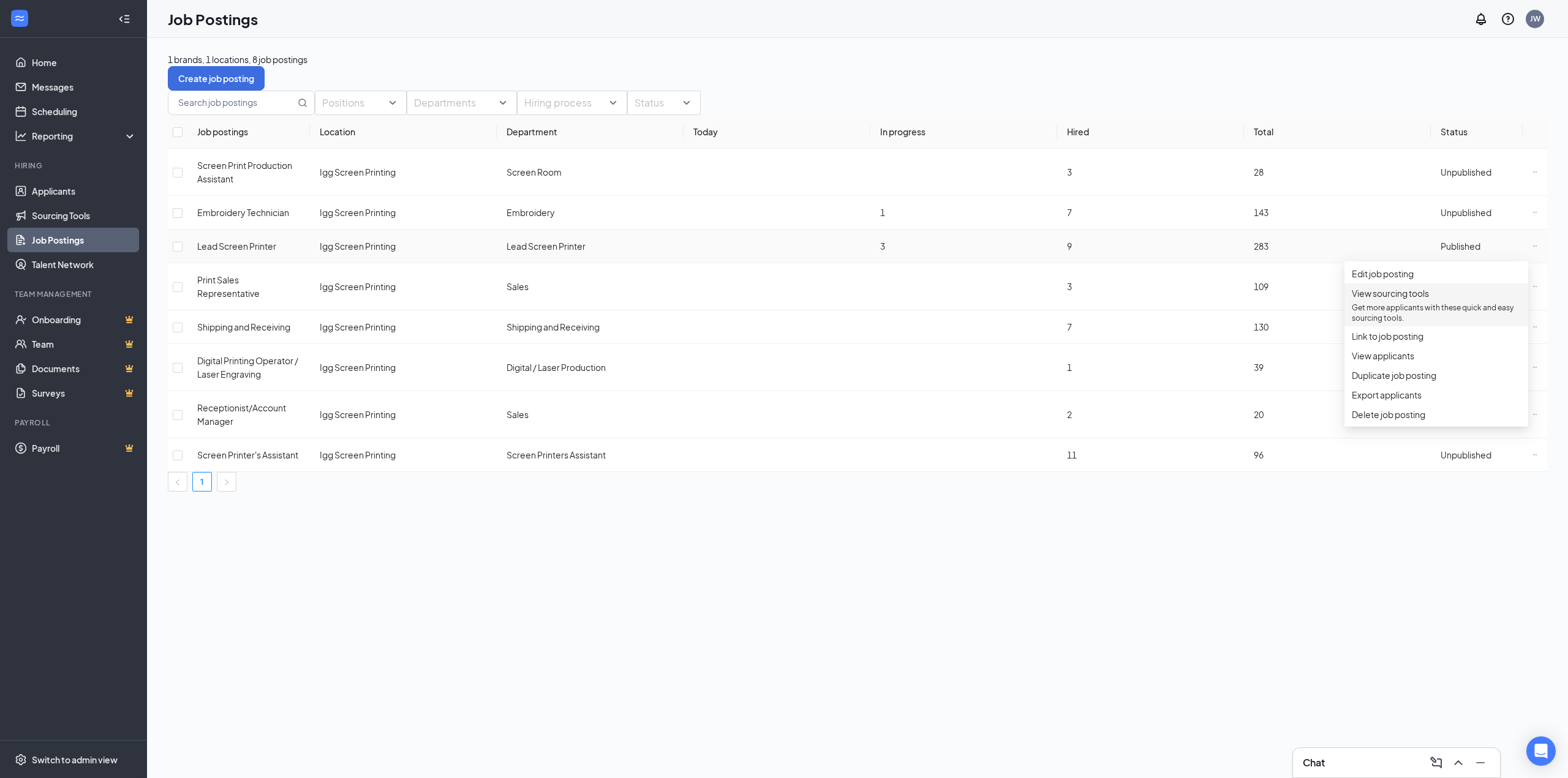
click at [1390, 319] on p "Get more applicants with these quick and easy sourcing tools." at bounding box center [1436, 312] width 169 height 20
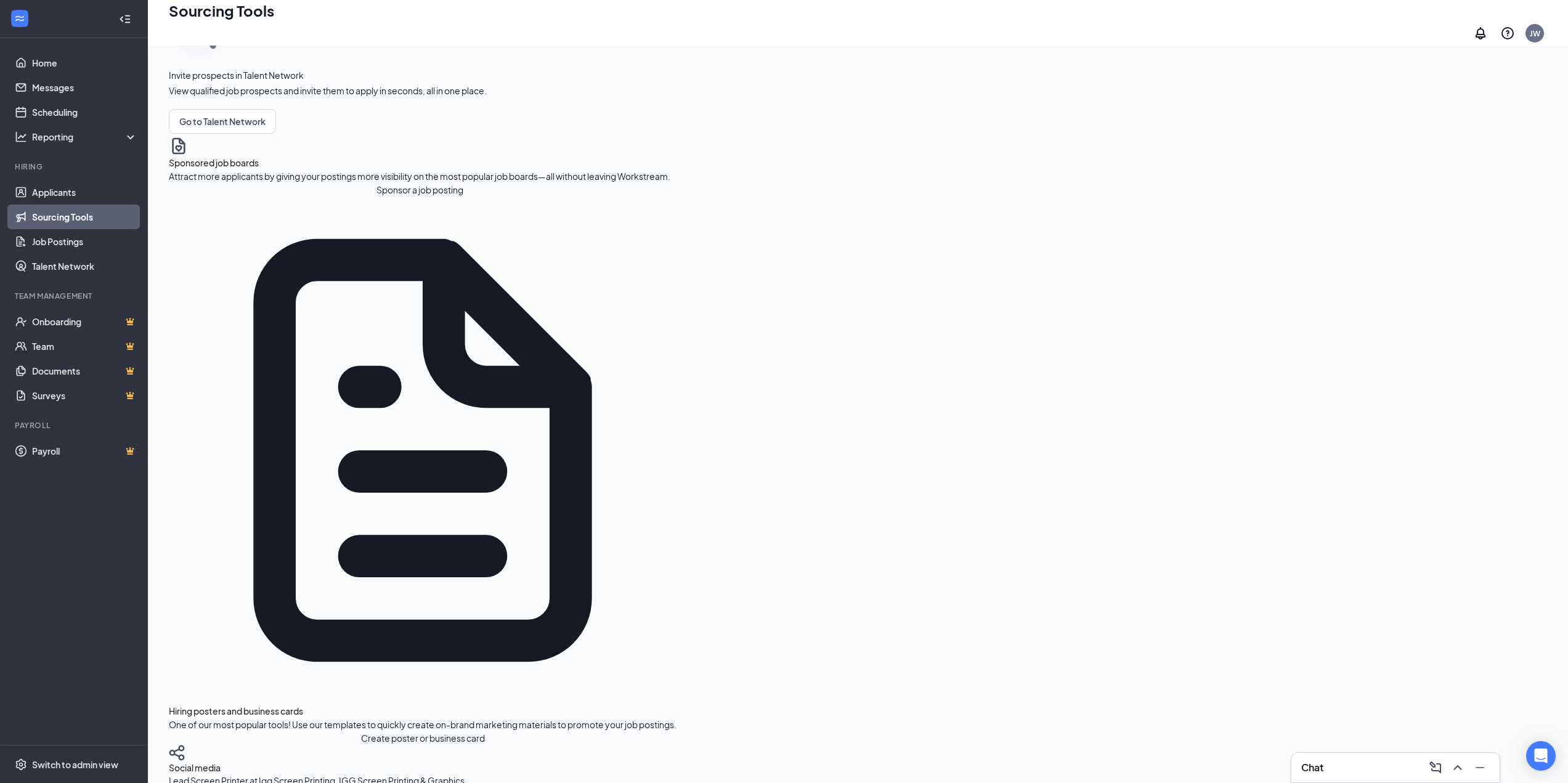
scroll to position [179, 0]
